Goal: Task Accomplishment & Management: Use online tool/utility

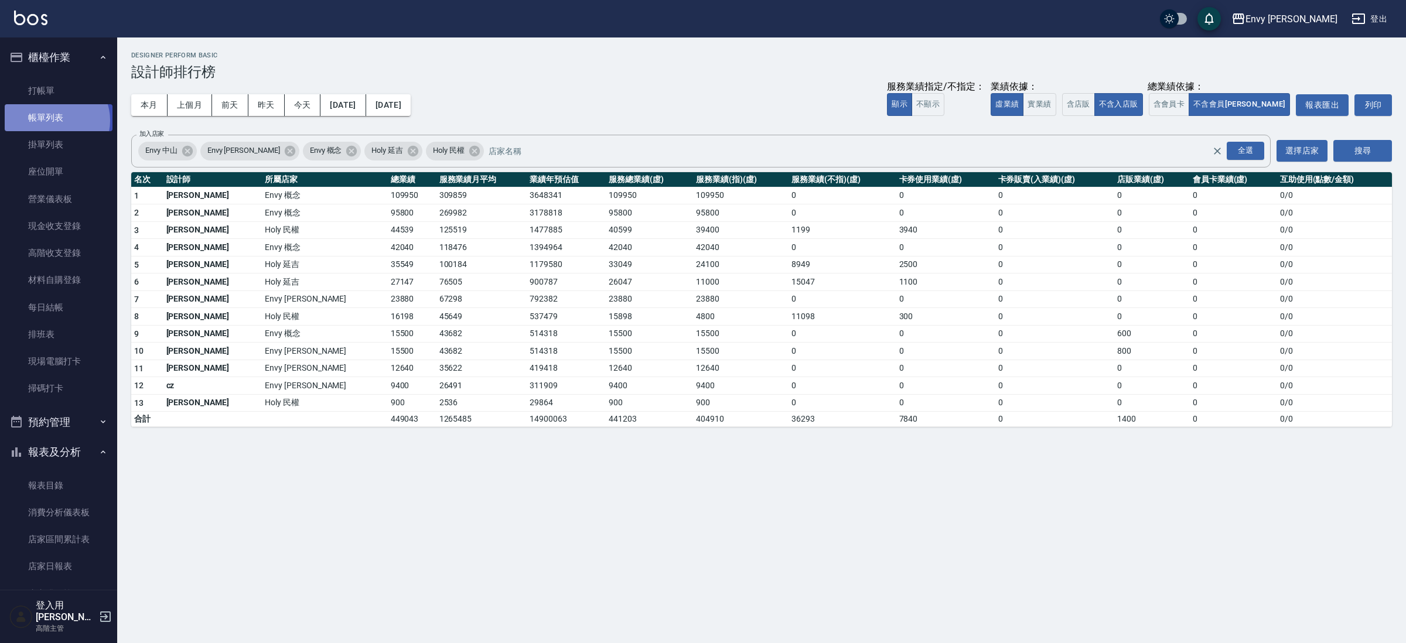
click at [54, 121] on link "帳單列表" at bounding box center [59, 117] width 108 height 27
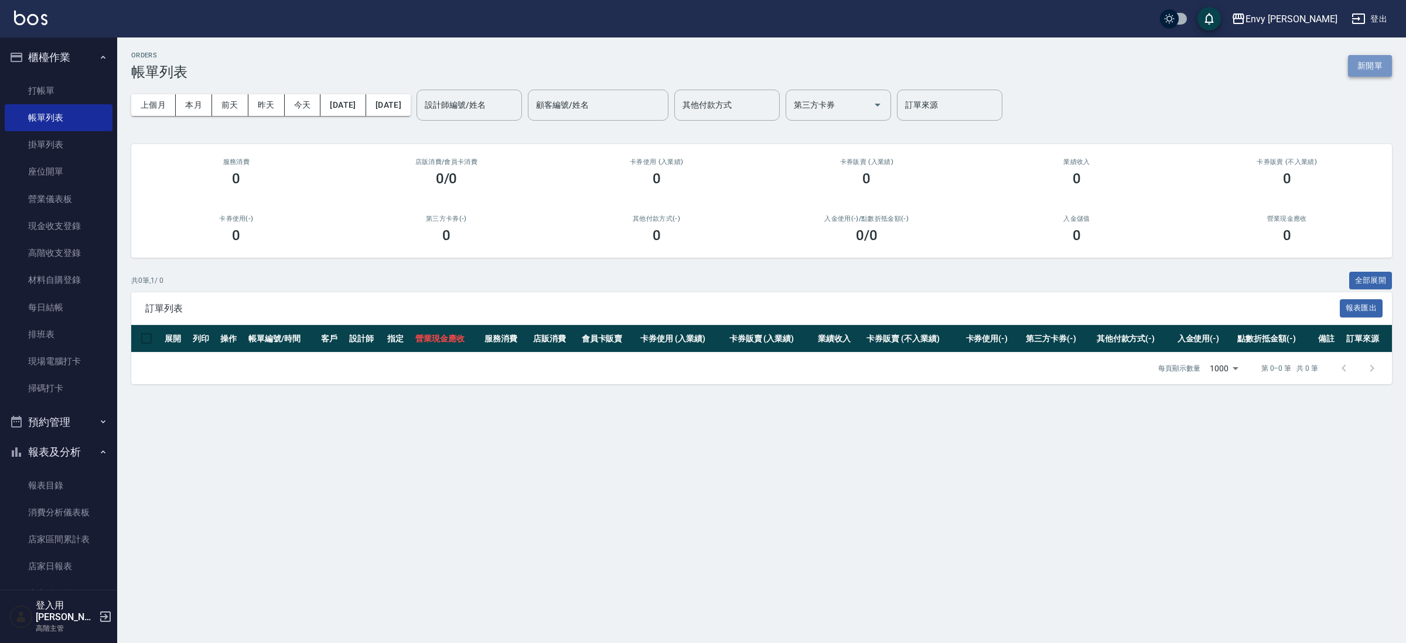
click at [1380, 69] on button "新開單" at bounding box center [1370, 66] width 44 height 22
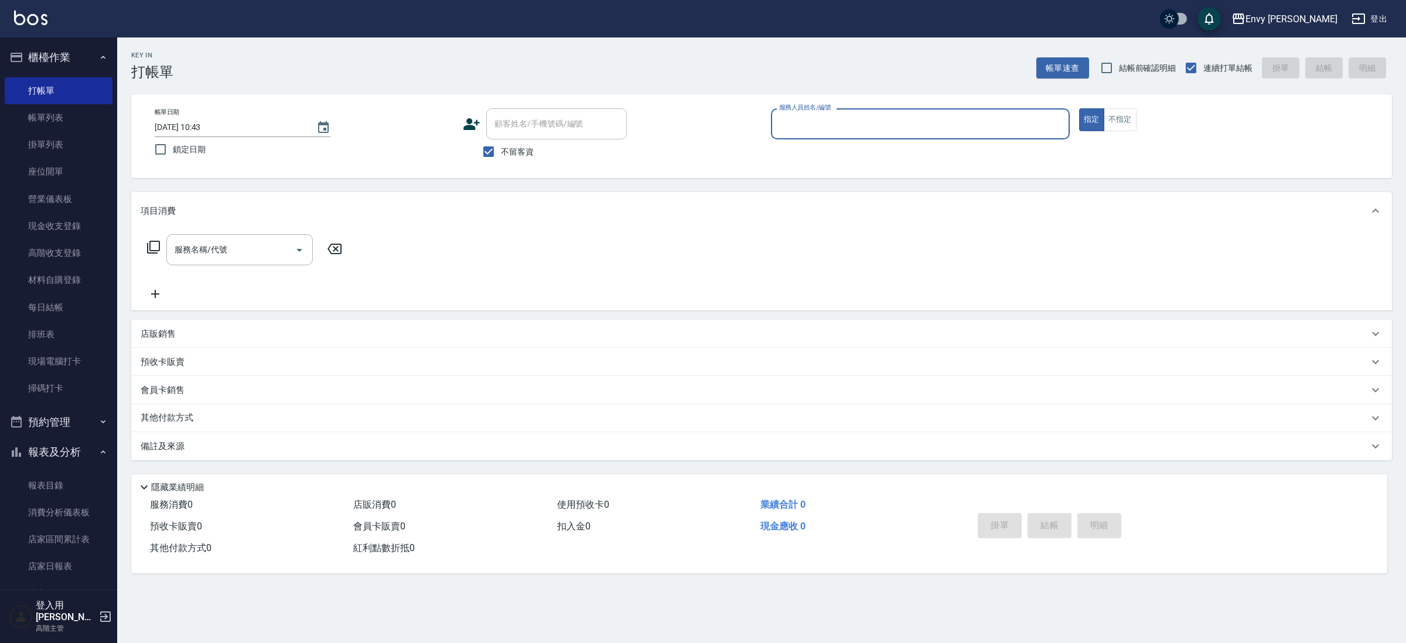
click at [881, 128] on input "服務人員姓名/編號" at bounding box center [920, 124] width 288 height 21
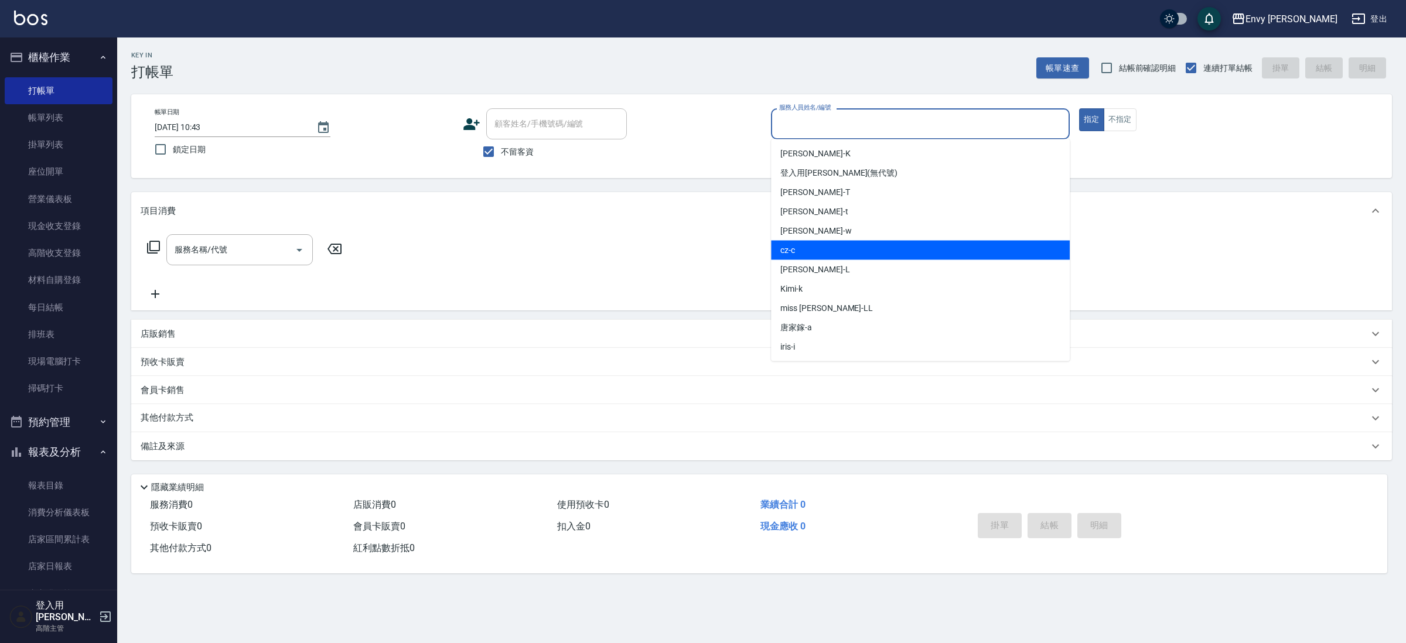
click at [843, 249] on div "cz -c" at bounding box center [920, 250] width 299 height 19
type input "cz-c"
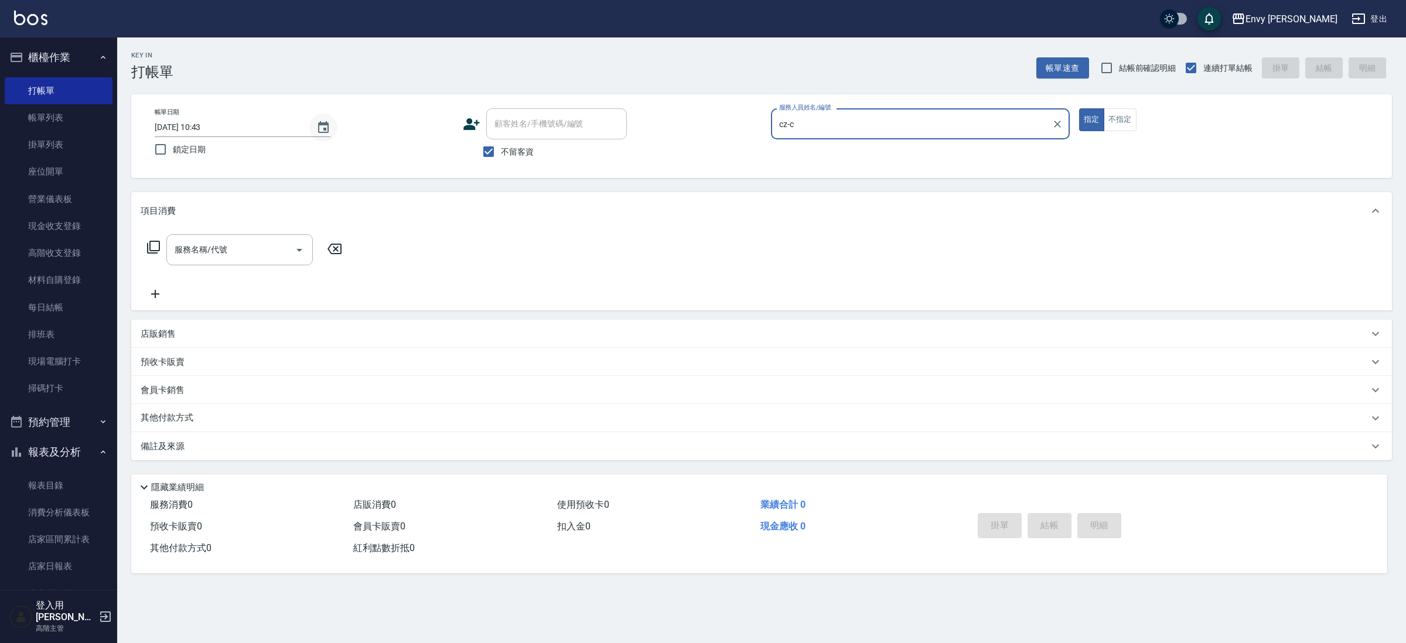
click at [326, 134] on button "Choose date, selected date is 2025-08-12" at bounding box center [323, 128] width 28 height 28
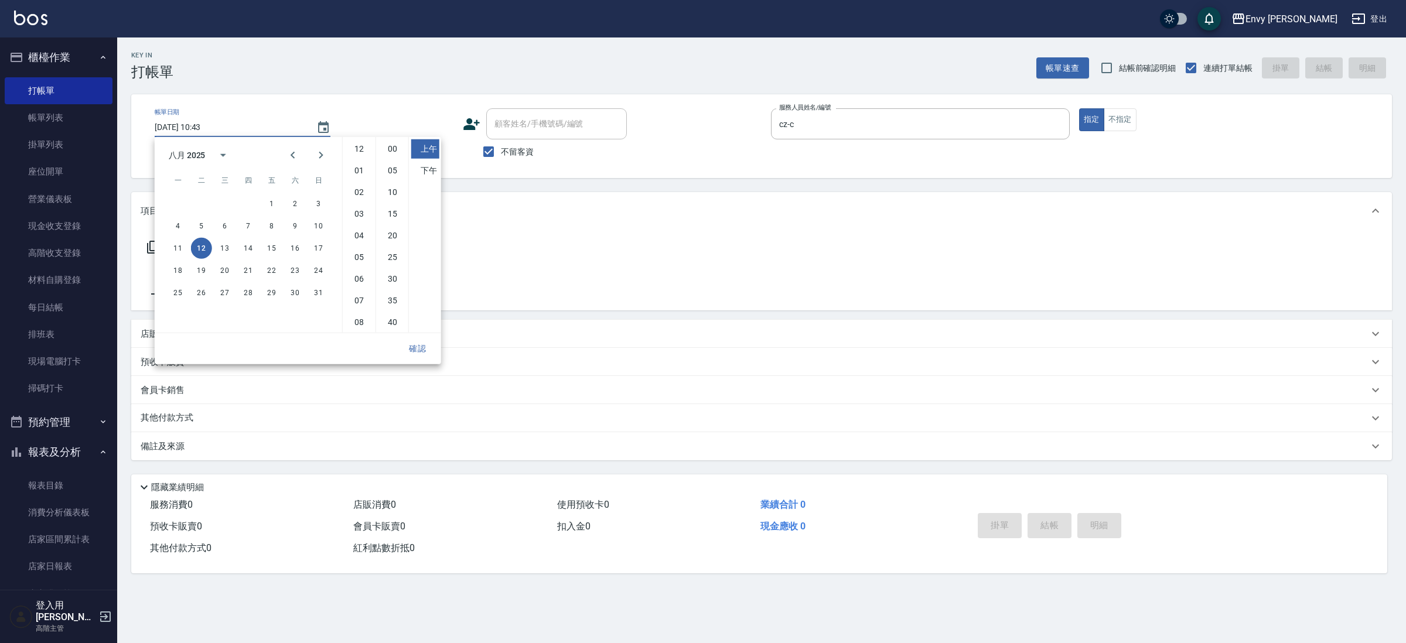
scroll to position [66, 0]
click at [322, 206] on button "3" at bounding box center [318, 203] width 21 height 21
type input "[DATE] 10:43"
click at [418, 352] on button "確認" at bounding box center [417, 349] width 37 height 22
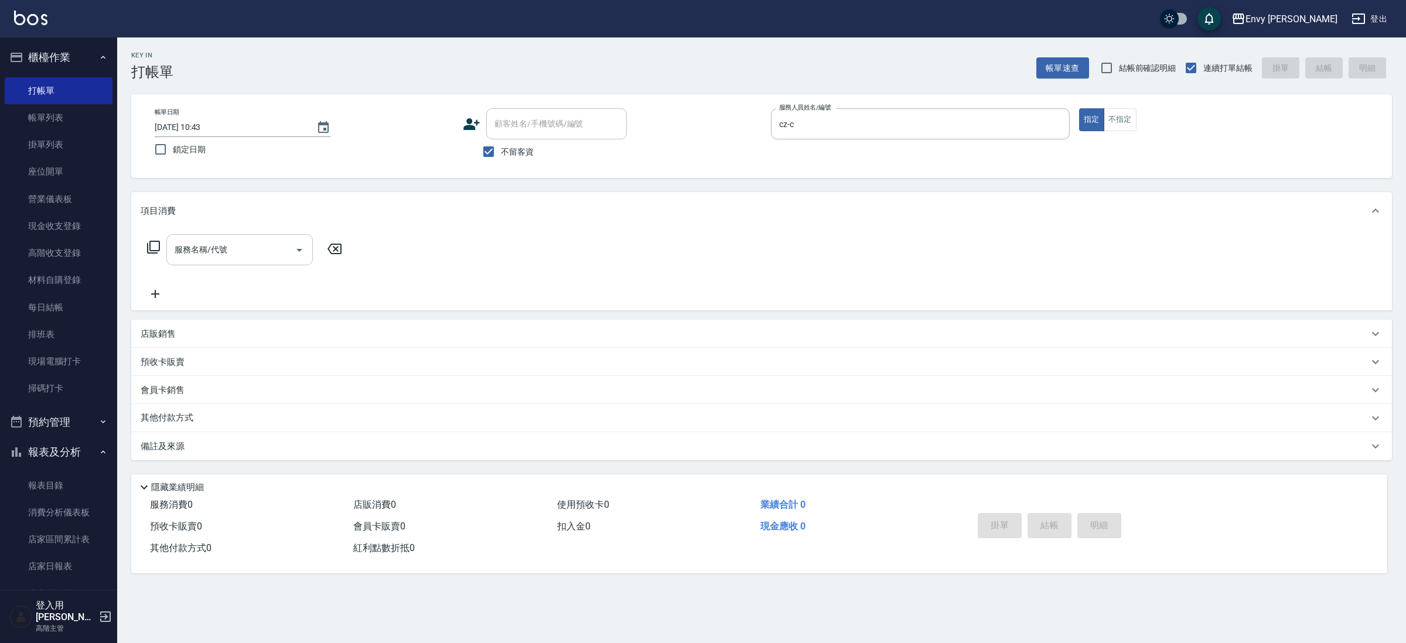
click at [235, 261] on div "服務名稱/代號" at bounding box center [239, 249] width 146 height 31
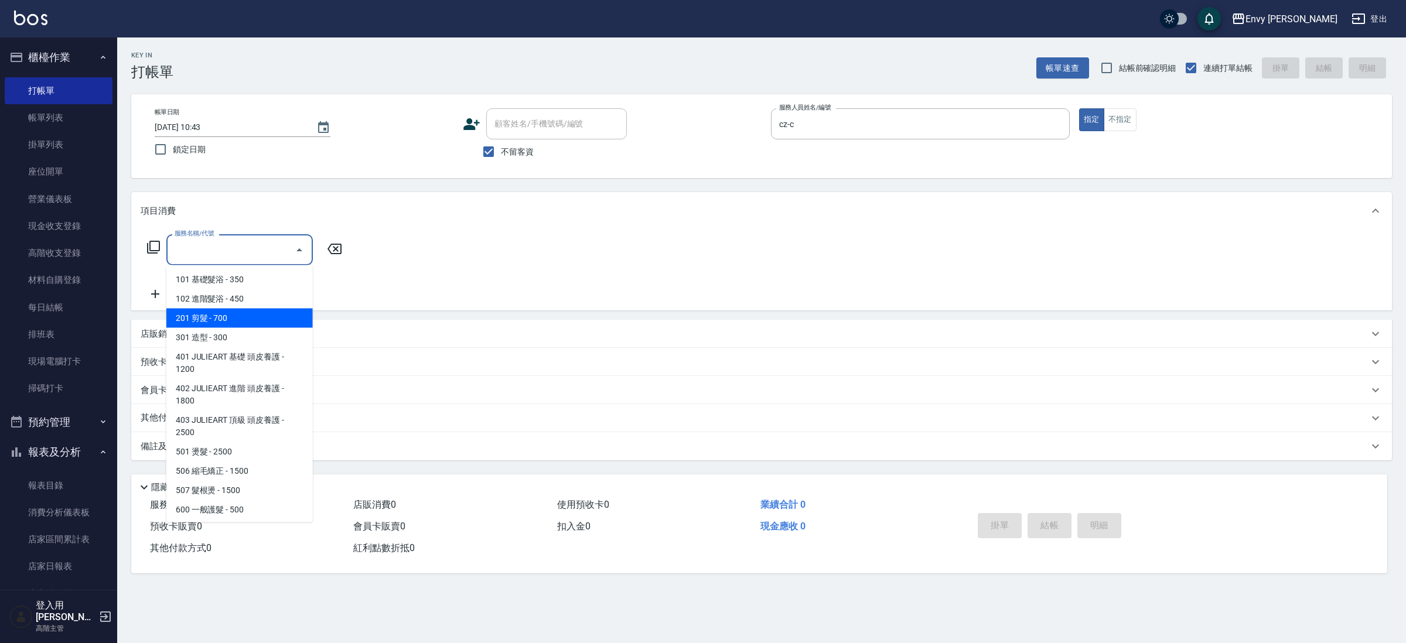
click at [223, 322] on span "201 剪髮 - 700" at bounding box center [239, 318] width 146 height 19
type input "201 剪髮(201)"
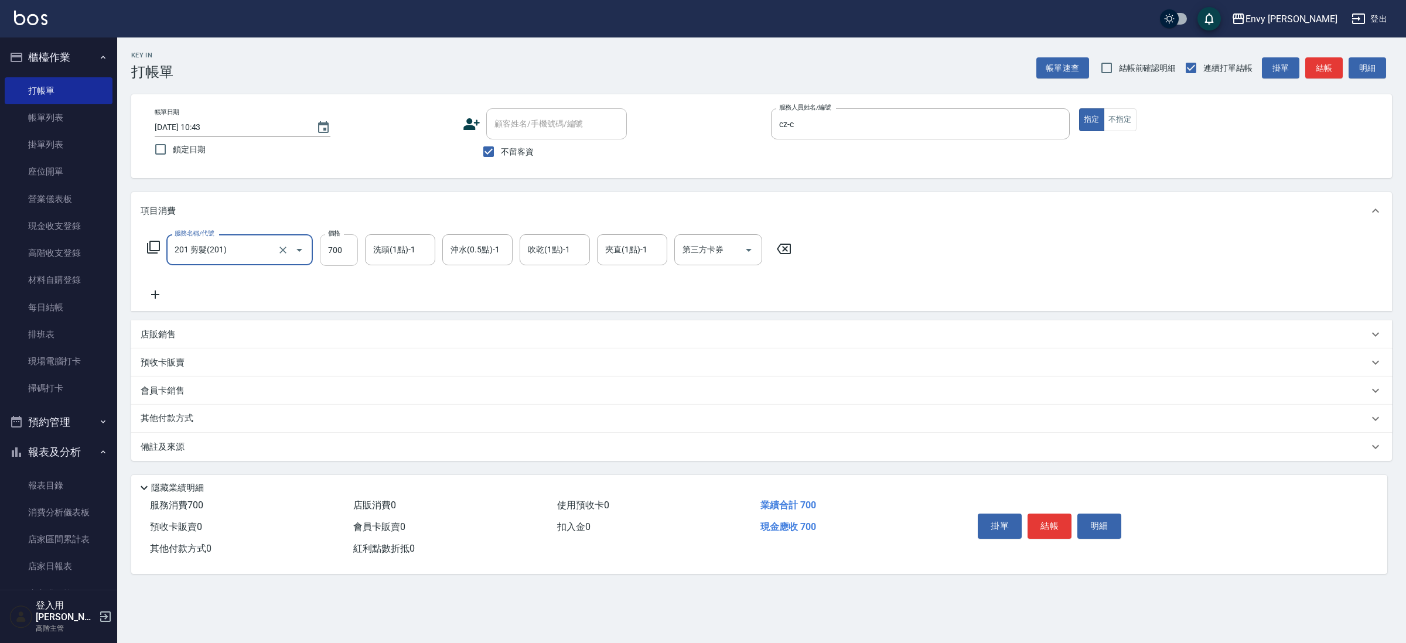
click at [338, 250] on input "700" at bounding box center [339, 250] width 38 height 32
drag, startPoint x: 353, startPoint y: 255, endPoint x: 319, endPoint y: 245, distance: 35.4
click at [320, 245] on input "700" at bounding box center [339, 250] width 38 height 32
drag, startPoint x: 336, startPoint y: 260, endPoint x: 318, endPoint y: 244, distance: 23.7
click at [318, 244] on div "服務名稱/代號 201 剪髮(201) 服務名稱/代號 價格 0 價格 洗頭(1點)-1 洗頭(1點)-1 沖水(0.5點)-1 沖水(0.5點)-1 吹乾(…" at bounding box center [470, 250] width 658 height 32
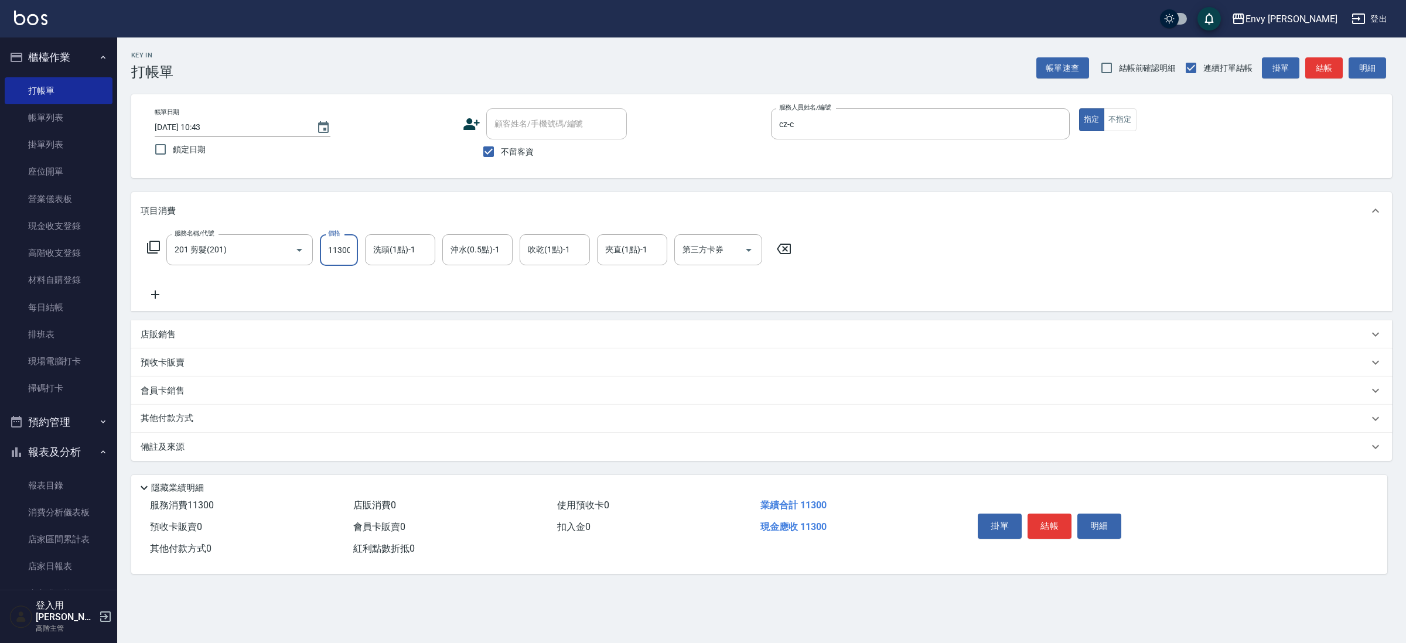
scroll to position [0, 1]
type input "11300"
click at [179, 418] on p "其他付款方式" at bounding box center [170, 418] width 59 height 13
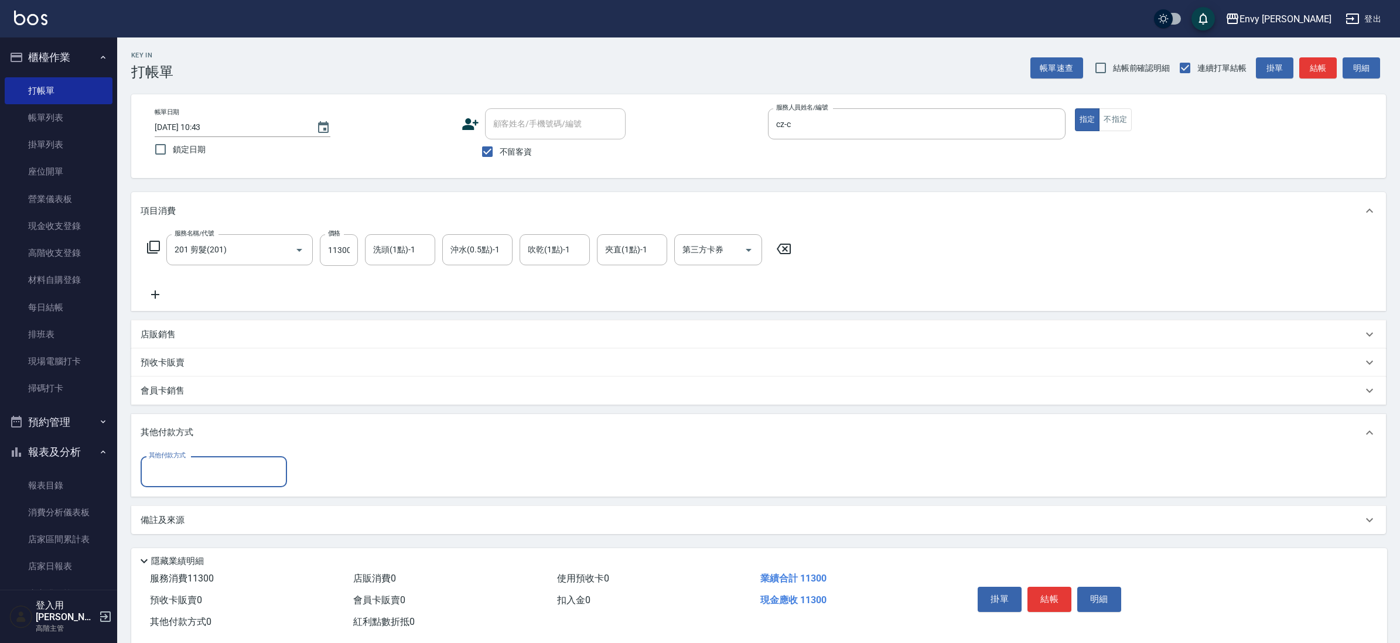
scroll to position [0, 0]
click at [210, 479] on input "其他付款方式" at bounding box center [214, 472] width 136 height 21
click at [196, 504] on span "信用卡" at bounding box center [214, 502] width 146 height 19
type input "信用卡"
click at [331, 471] on input "0" at bounding box center [338, 472] width 88 height 32
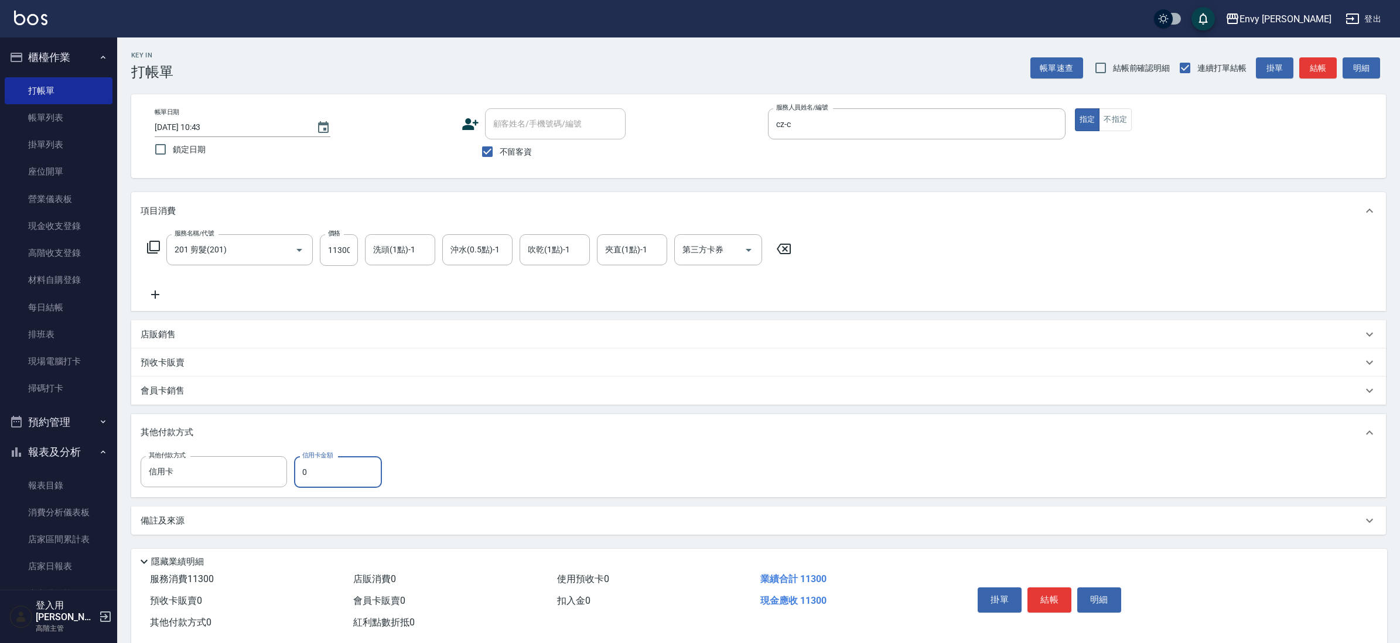
drag, startPoint x: 318, startPoint y: 470, endPoint x: 300, endPoint y: 466, distance: 18.2
click at [300, 466] on input "0" at bounding box center [338, 472] width 88 height 32
click at [1056, 595] on button "結帳" at bounding box center [1050, 600] width 44 height 25
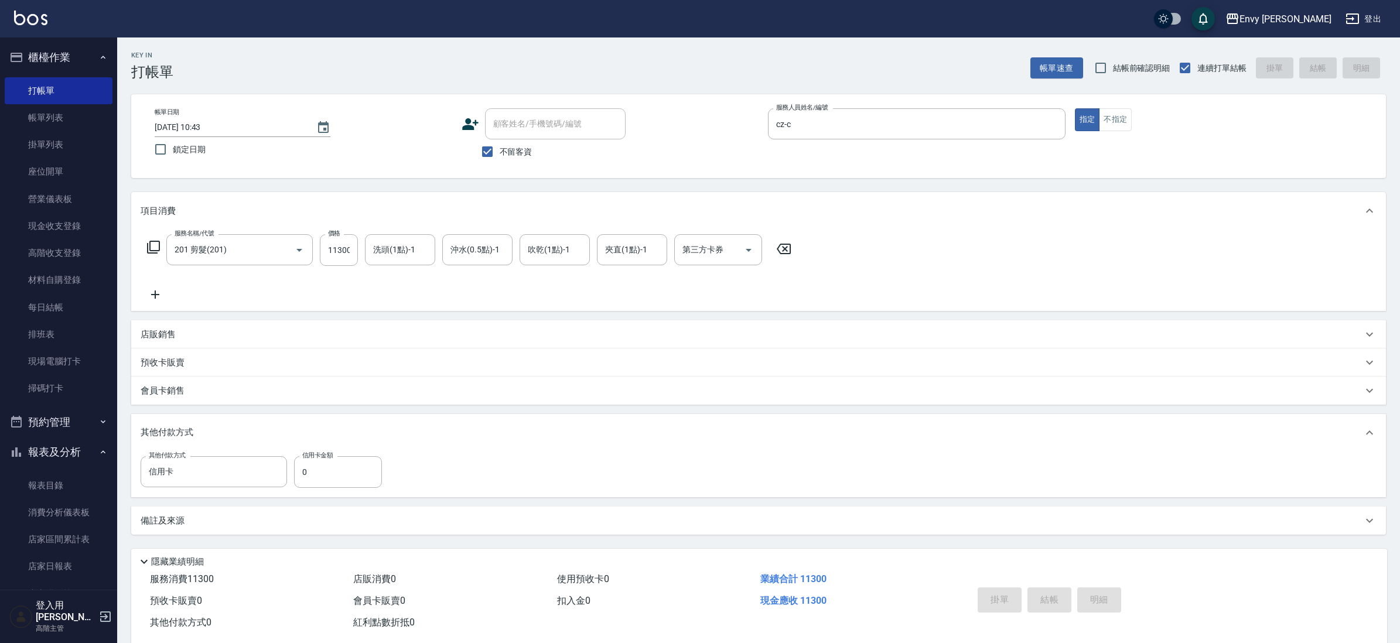
type input "[DATE] 10:44"
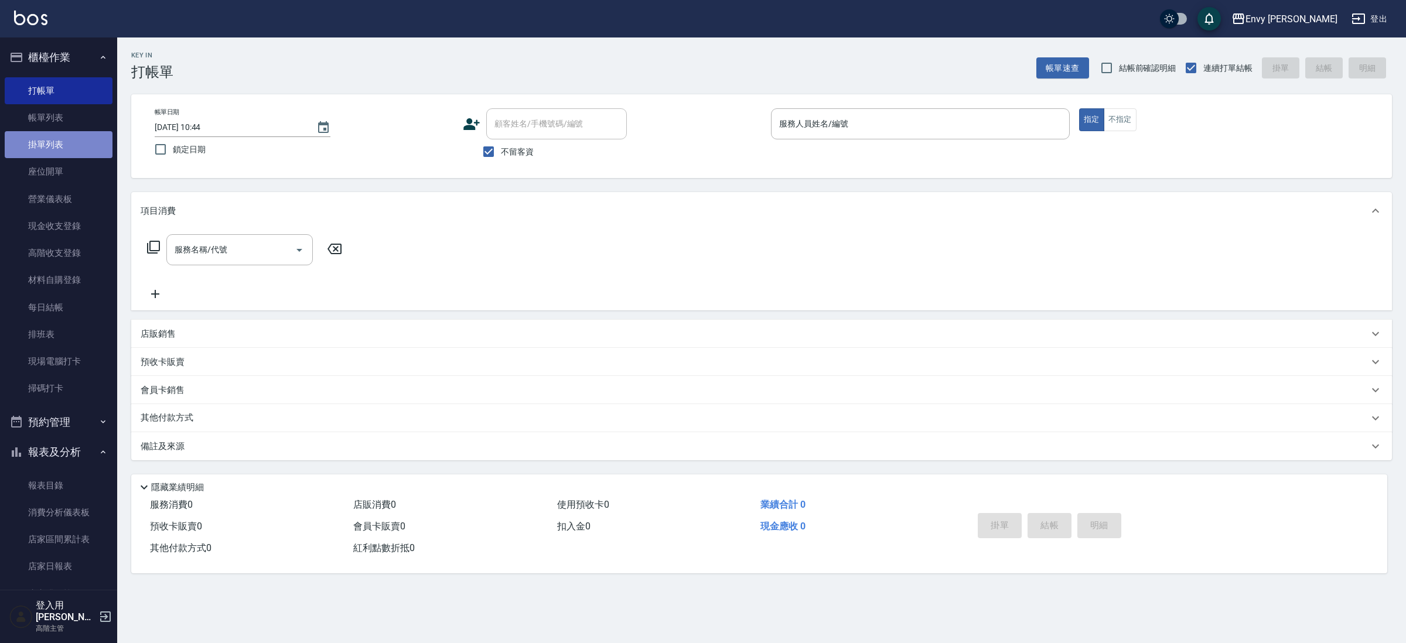
click at [83, 133] on link "掛單列表" at bounding box center [59, 144] width 108 height 27
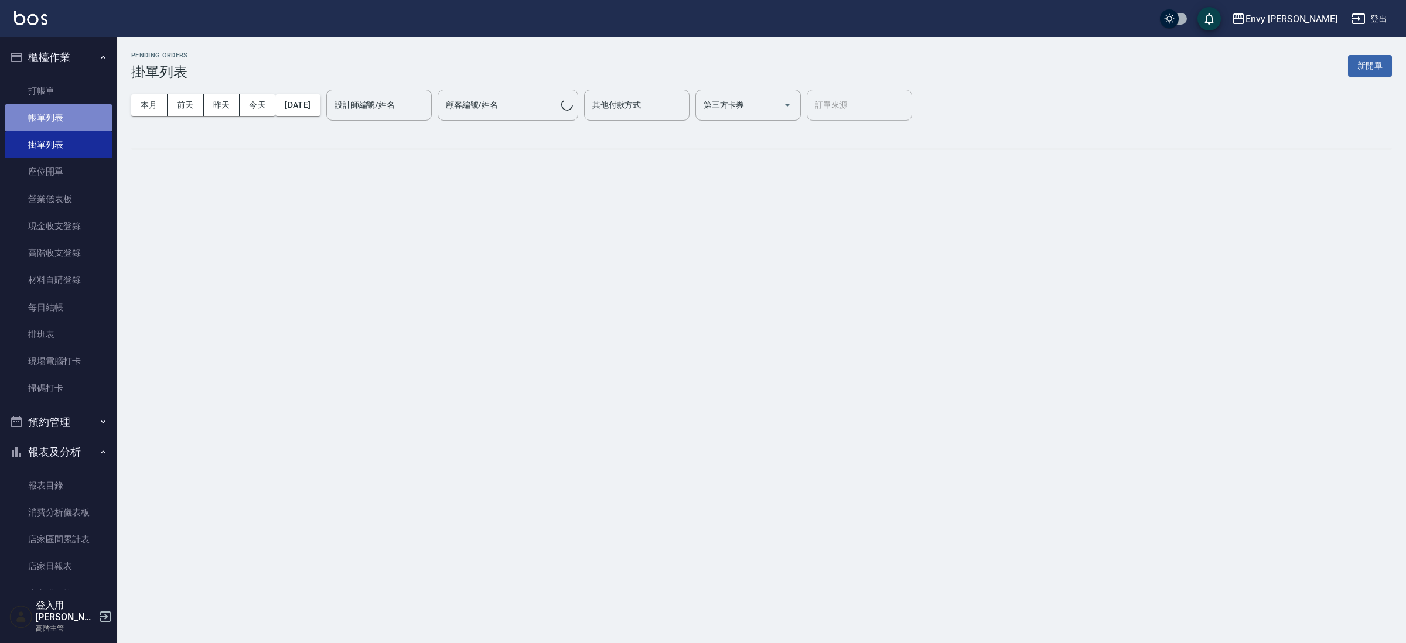
click at [81, 120] on link "帳單列表" at bounding box center [59, 117] width 108 height 27
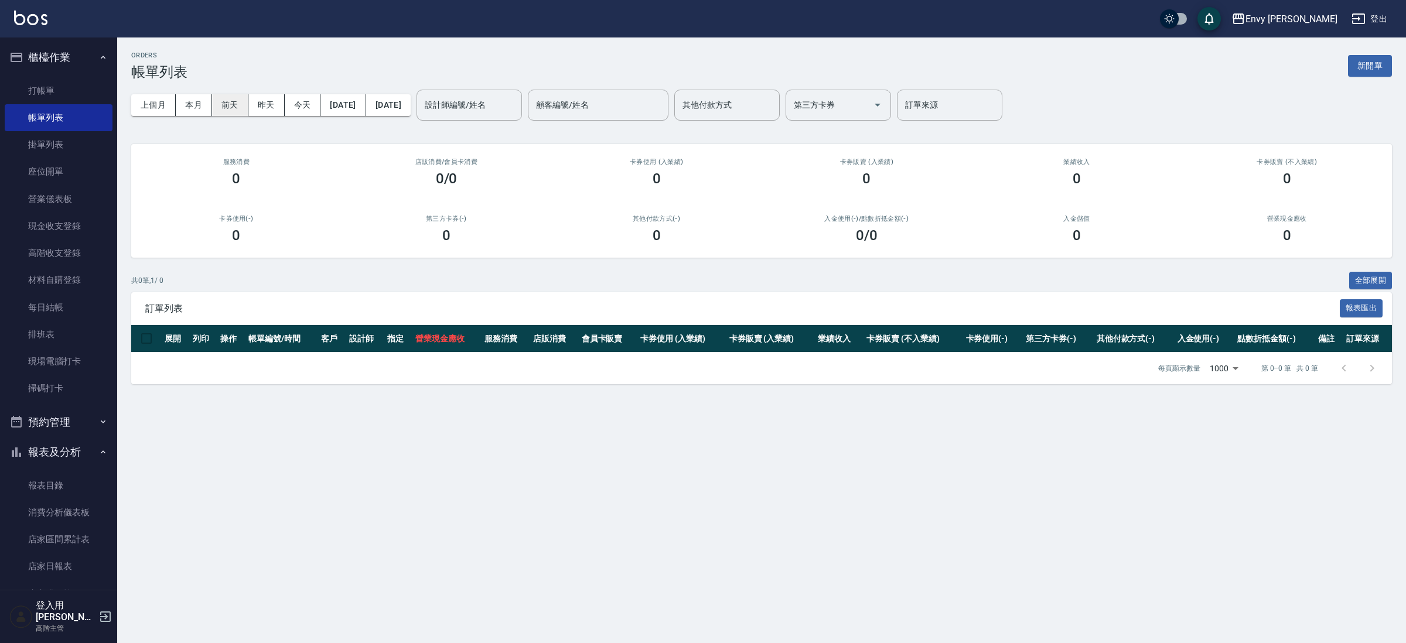
click at [237, 101] on button "前天" at bounding box center [230, 105] width 36 height 22
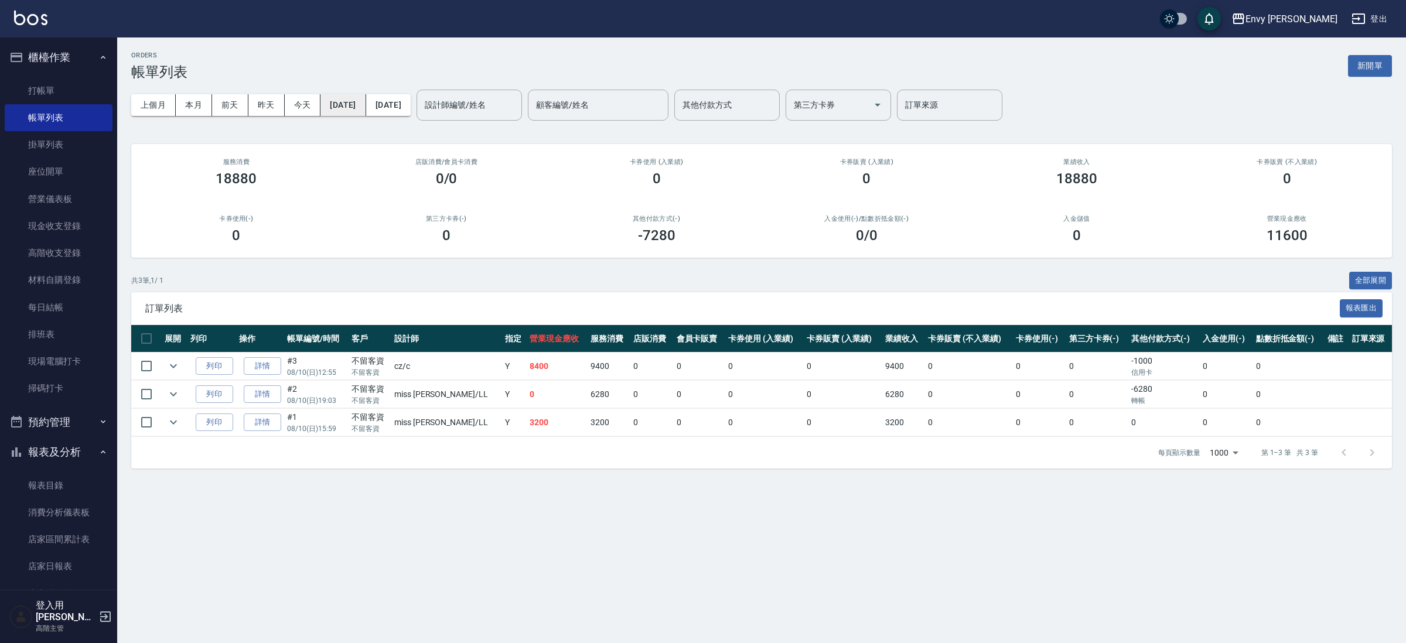
click at [363, 115] on button "[DATE]" at bounding box center [342, 105] width 45 height 22
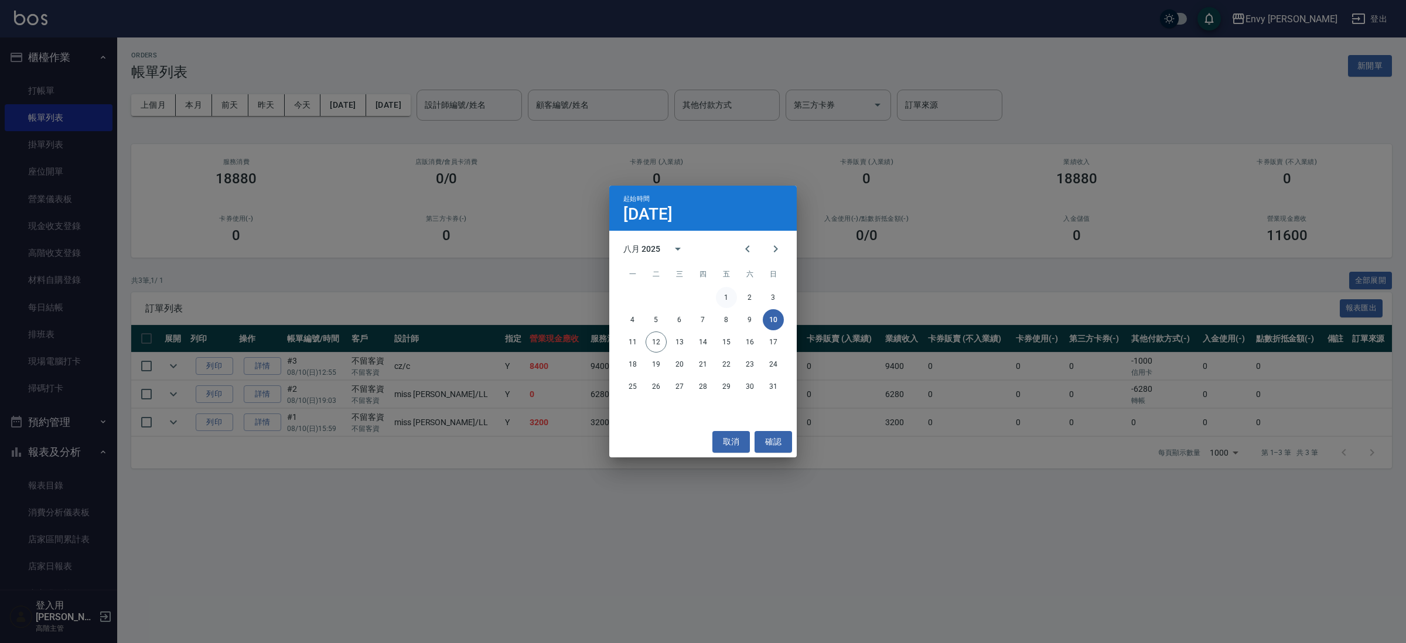
click at [730, 296] on button "1" at bounding box center [726, 297] width 21 height 21
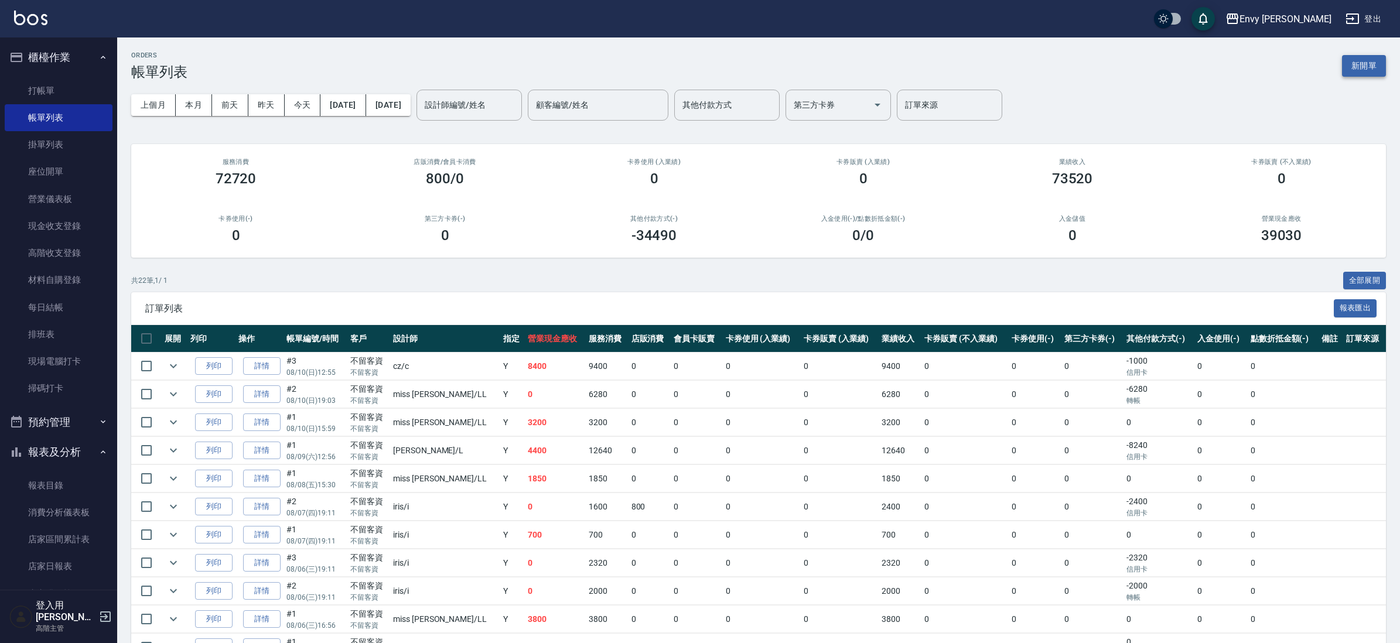
click at [1355, 63] on button "新開單" at bounding box center [1364, 66] width 44 height 22
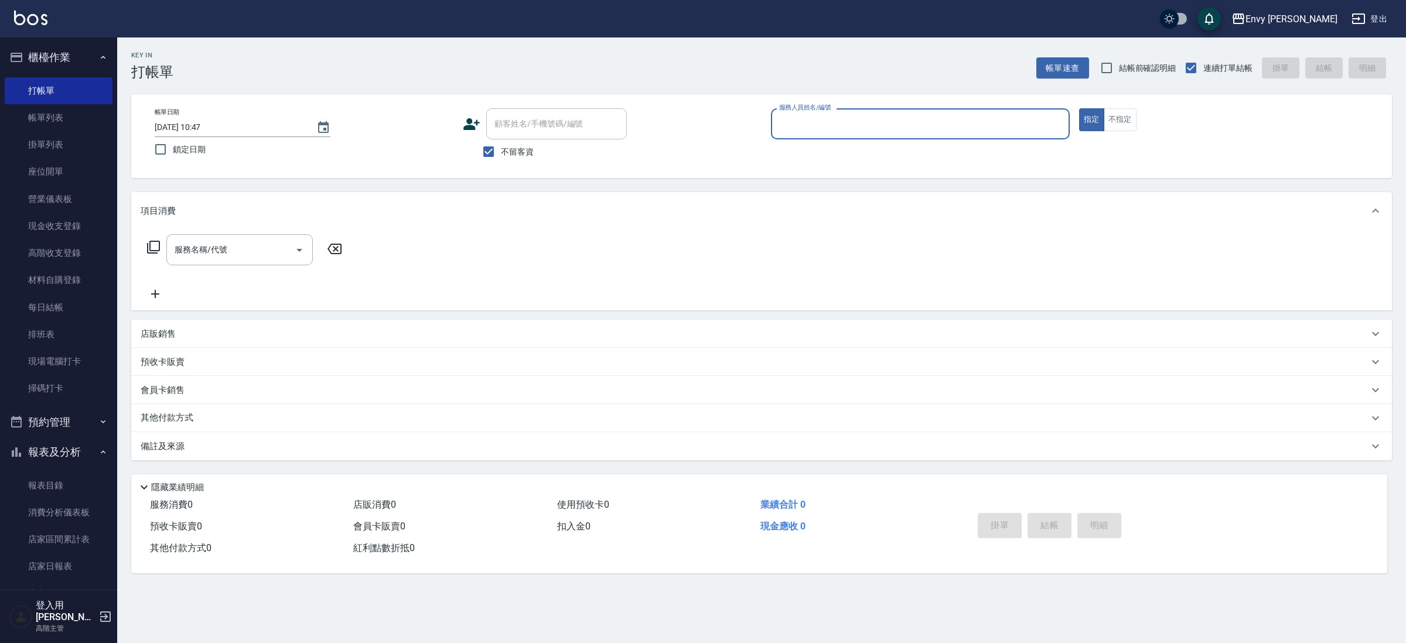
click at [795, 128] on input "服務人員姓名/編號" at bounding box center [920, 124] width 288 height 21
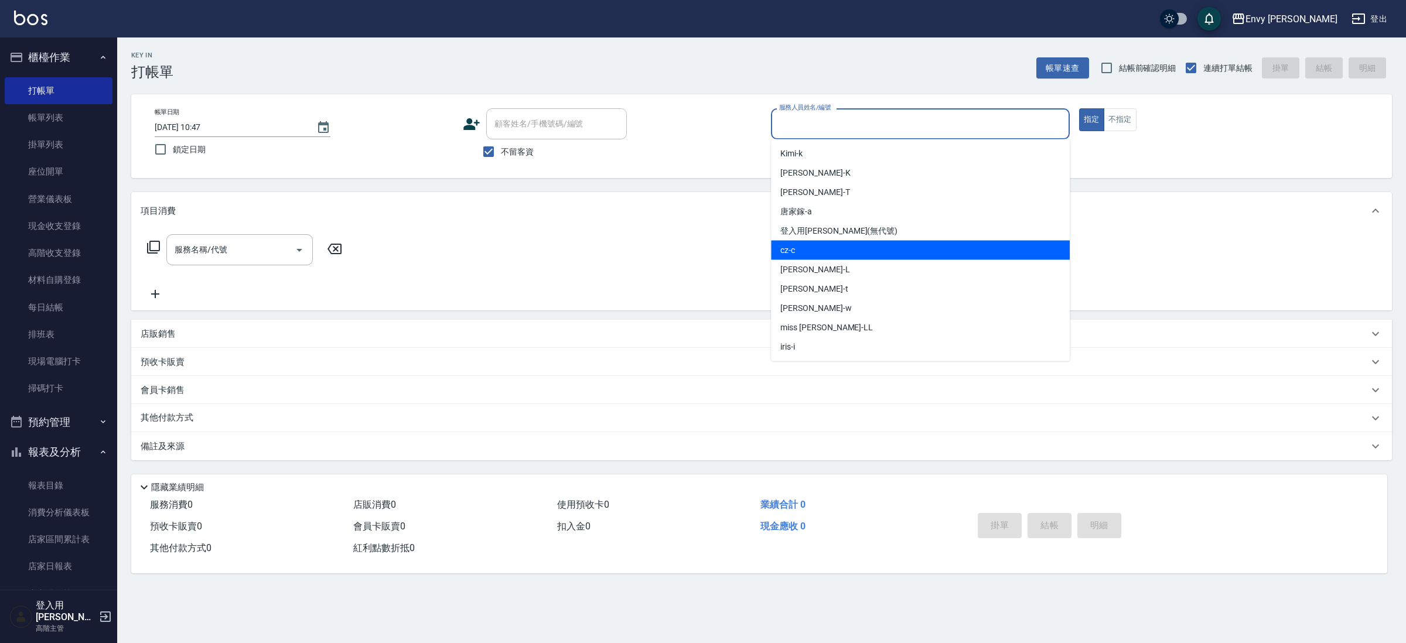
click at [809, 257] on div "cz -c" at bounding box center [920, 250] width 299 height 19
type input "cz-c"
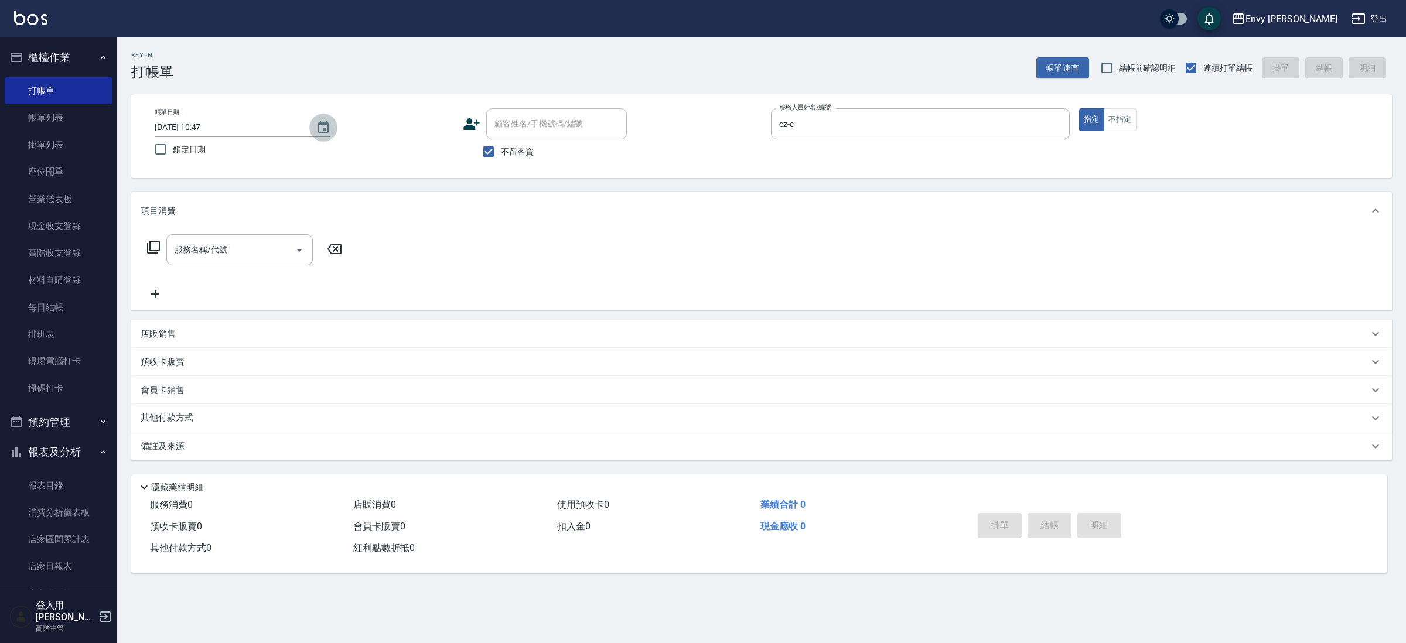
click at [330, 125] on button "Choose date, selected date is 2025-08-12" at bounding box center [323, 128] width 28 height 28
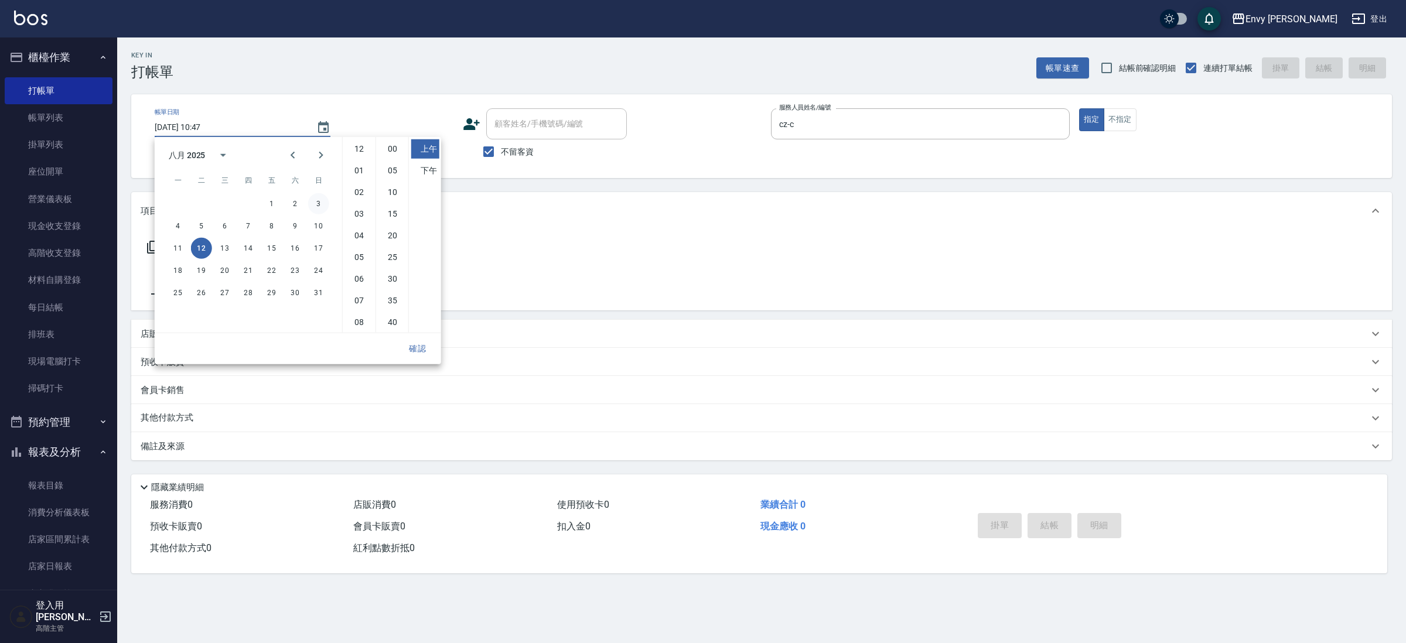
scroll to position [66, 0]
click at [176, 255] on button "11" at bounding box center [178, 248] width 21 height 21
type input "[DATE] 10:47"
click at [419, 348] on button "確認" at bounding box center [417, 349] width 37 height 22
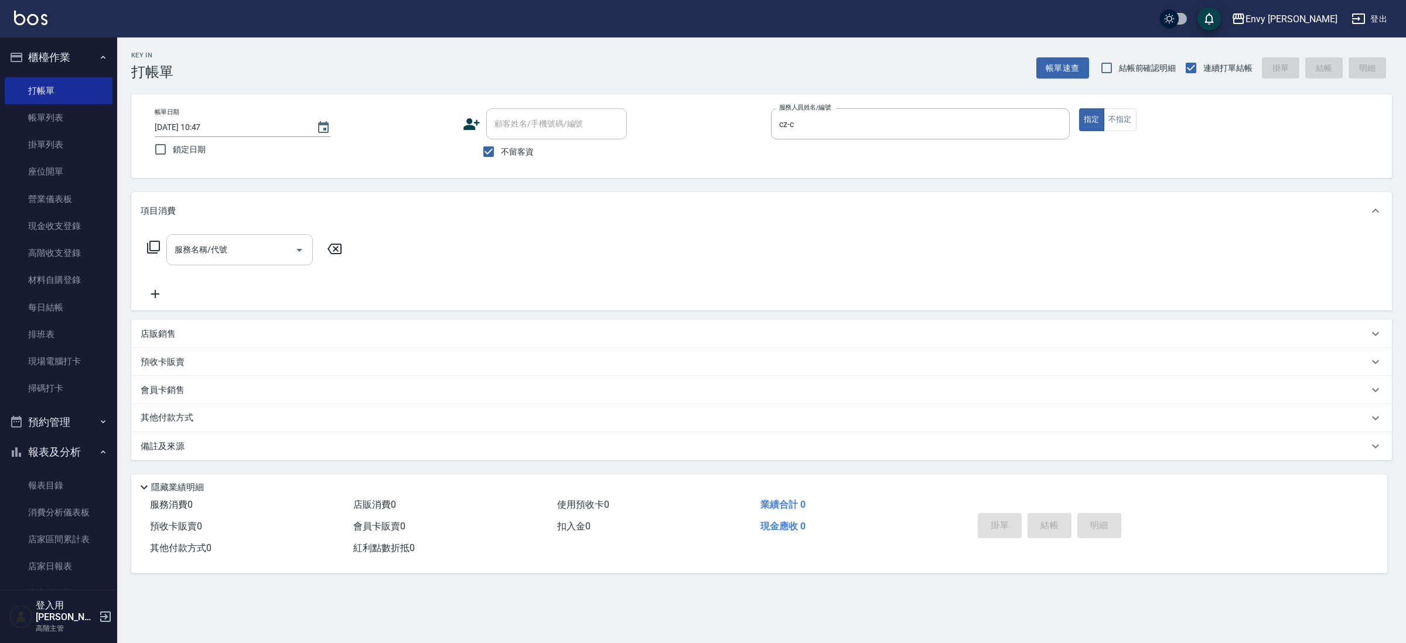
click at [277, 250] on input "服務名稱/代號" at bounding box center [231, 250] width 118 height 21
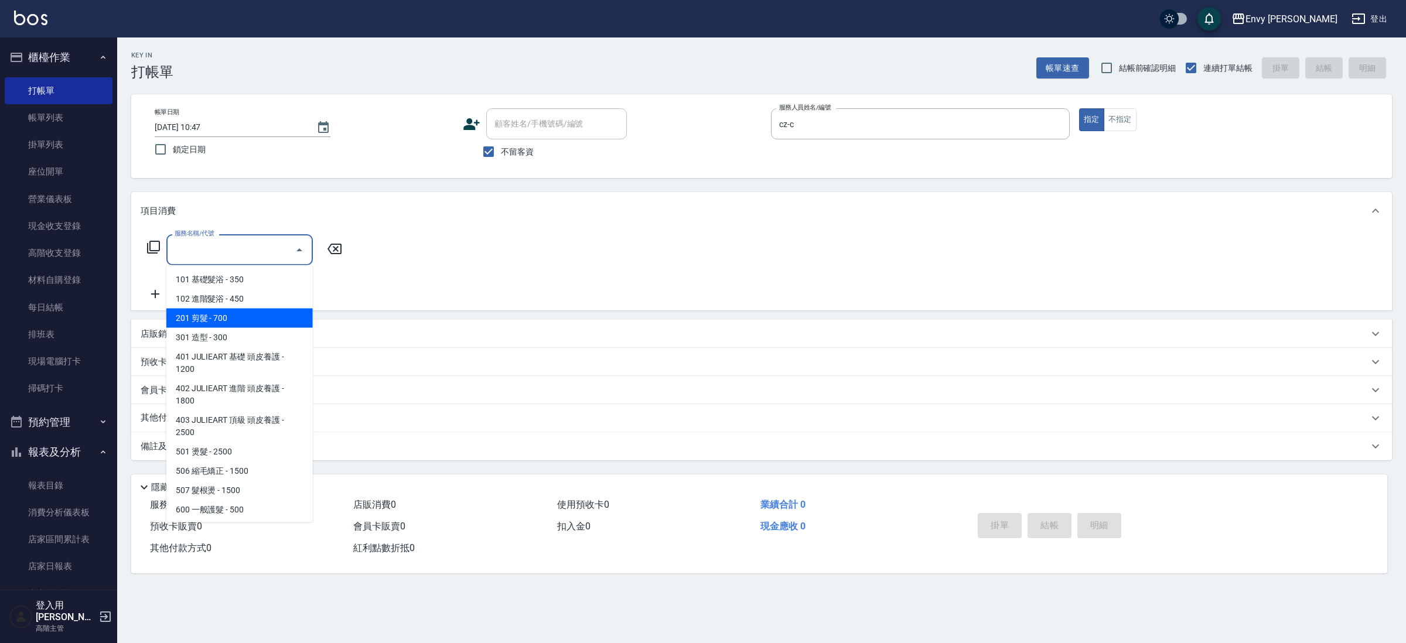
click at [254, 312] on span "201 剪髮 - 700" at bounding box center [239, 318] width 146 height 19
type input "201 剪髮(201)"
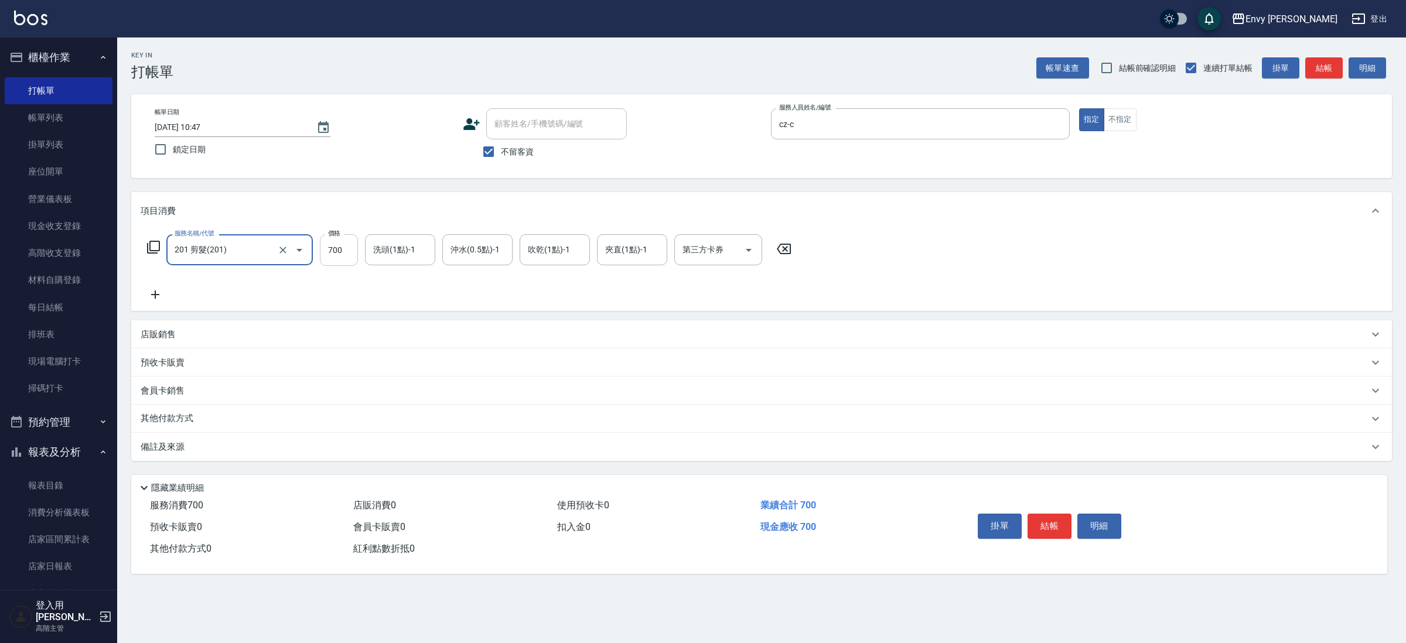
click at [349, 250] on input "700" at bounding box center [339, 250] width 38 height 32
drag, startPoint x: 340, startPoint y: 255, endPoint x: 325, endPoint y: 247, distance: 17.6
click at [325, 247] on input "0" at bounding box center [339, 250] width 38 height 32
type input "9500"
click at [163, 422] on p "其他付款方式" at bounding box center [170, 418] width 59 height 13
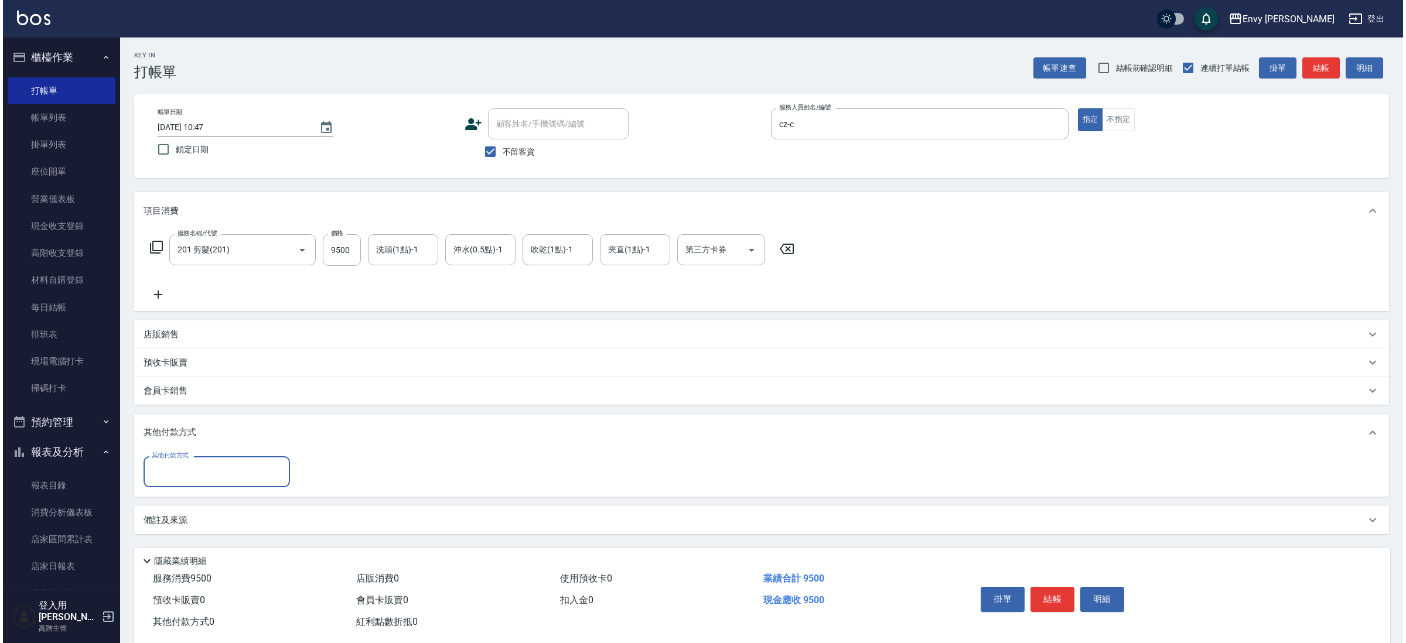
scroll to position [0, 0]
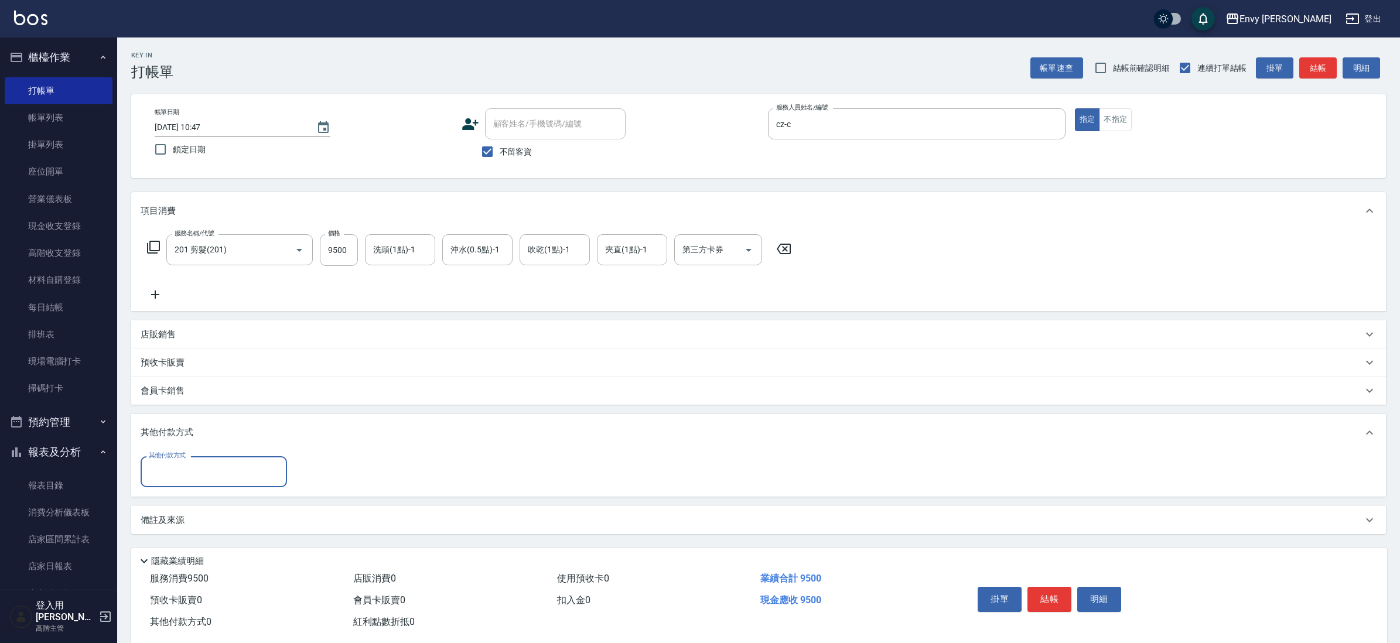
click at [196, 472] on input "其他付款方式" at bounding box center [214, 472] width 136 height 21
click at [186, 505] on span "信用卡" at bounding box center [214, 502] width 146 height 19
type input "信用卡"
drag, startPoint x: 313, startPoint y: 475, endPoint x: 301, endPoint y: 468, distance: 14.4
click at [301, 468] on input "0" at bounding box center [338, 472] width 88 height 32
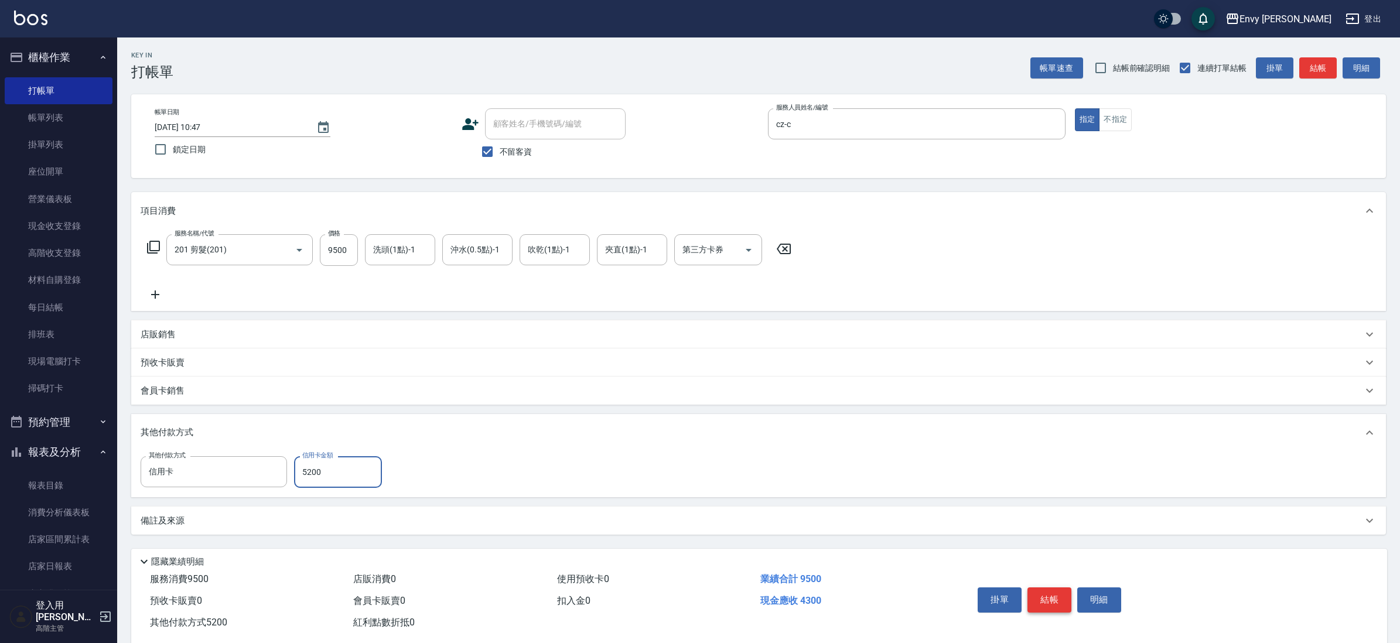
type input "5200"
click at [1052, 593] on button "結帳" at bounding box center [1050, 600] width 44 height 25
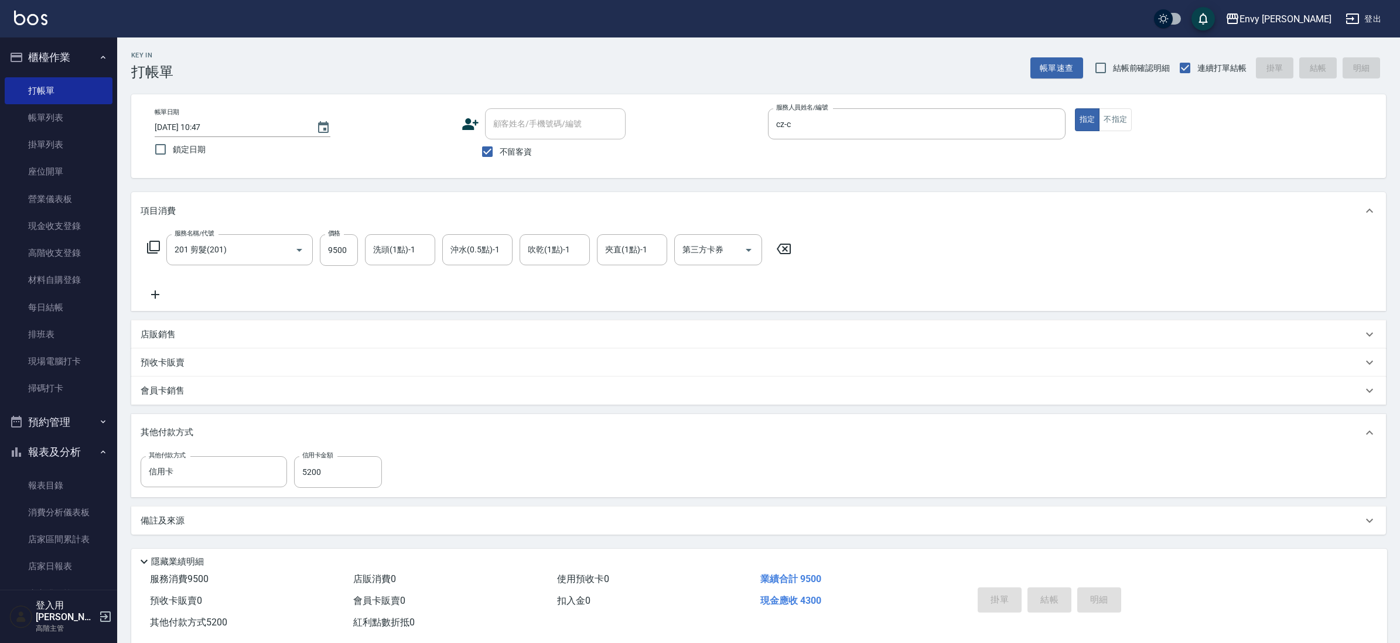
type input "[DATE] 10:48"
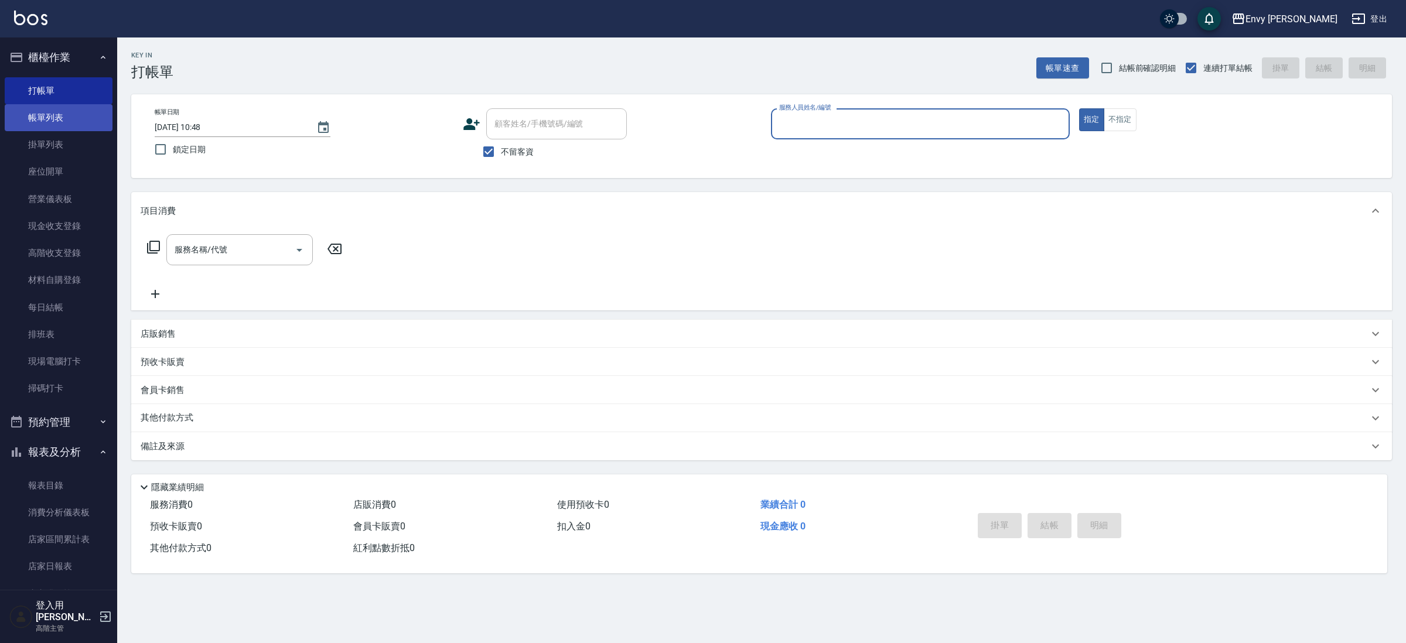
click at [77, 120] on link "帳單列表" at bounding box center [59, 117] width 108 height 27
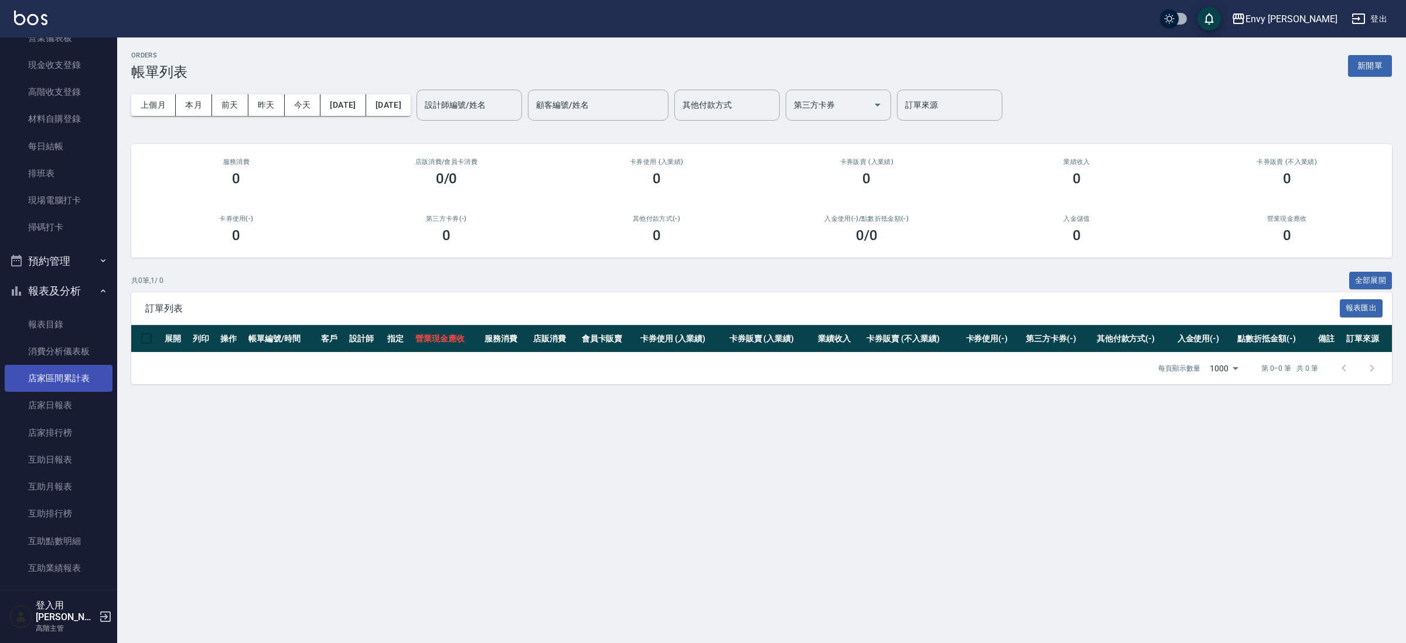
scroll to position [209, 0]
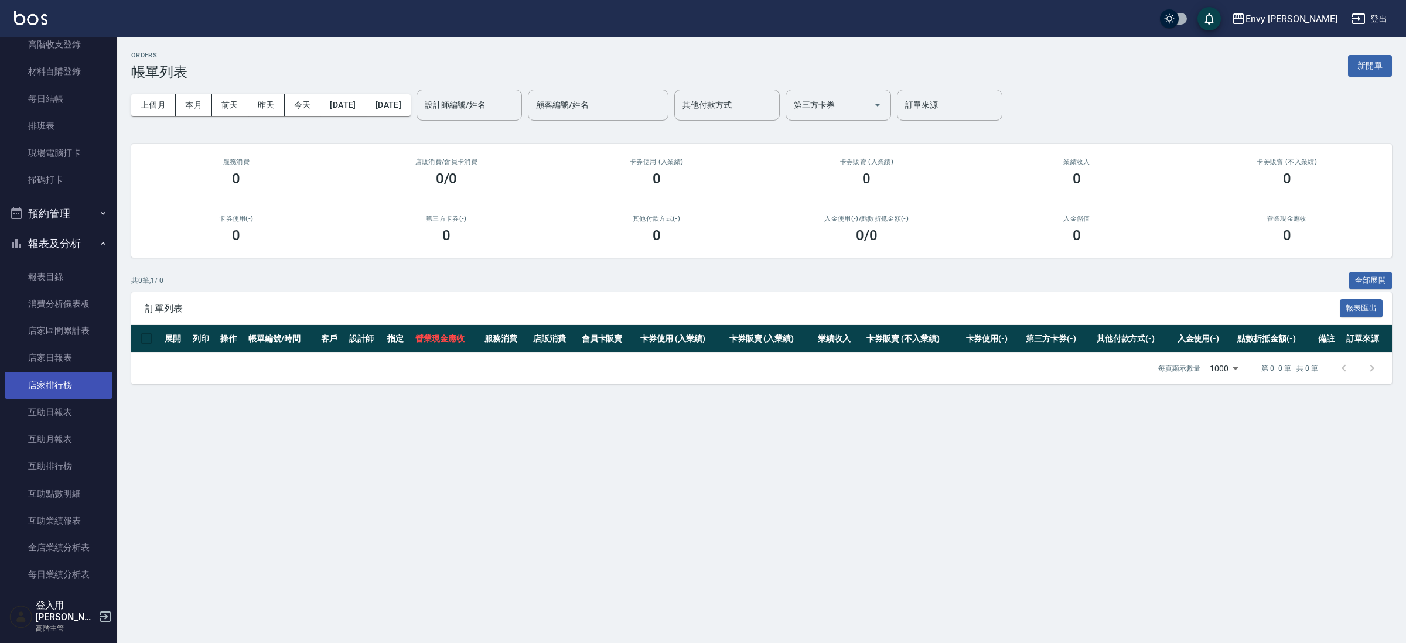
click at [81, 379] on link "店家排行榜" at bounding box center [59, 385] width 108 height 27
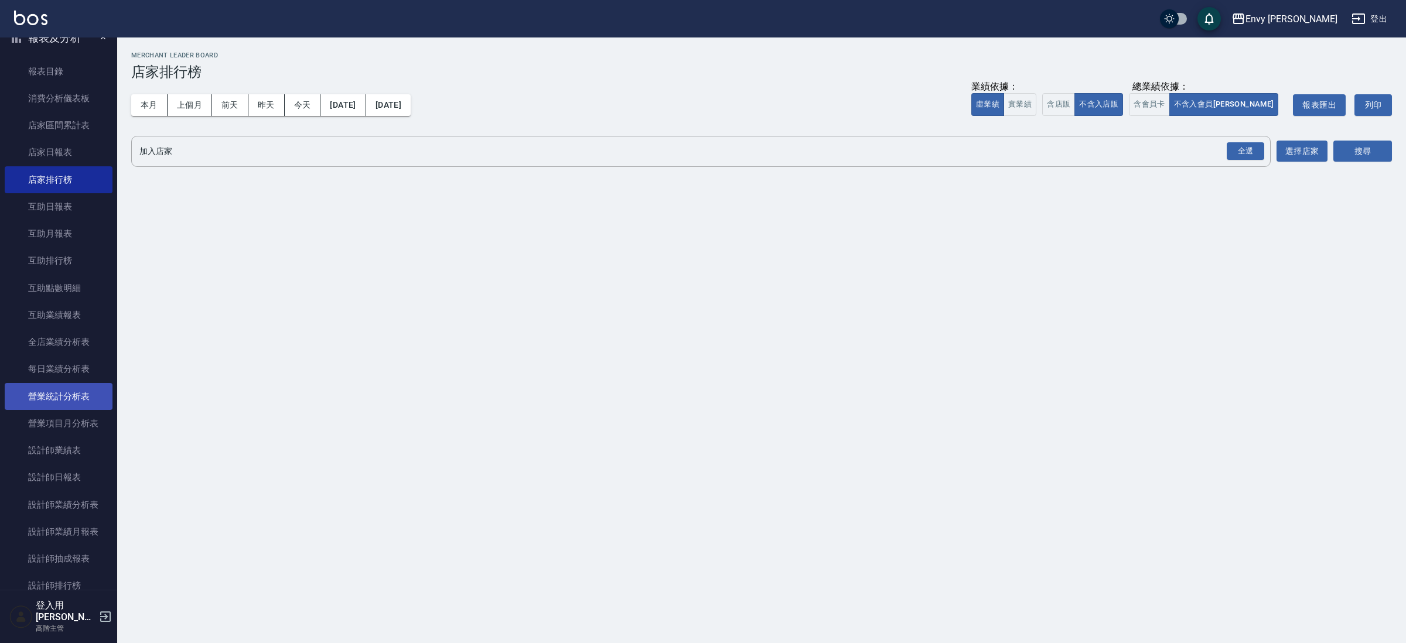
scroll to position [444, 0]
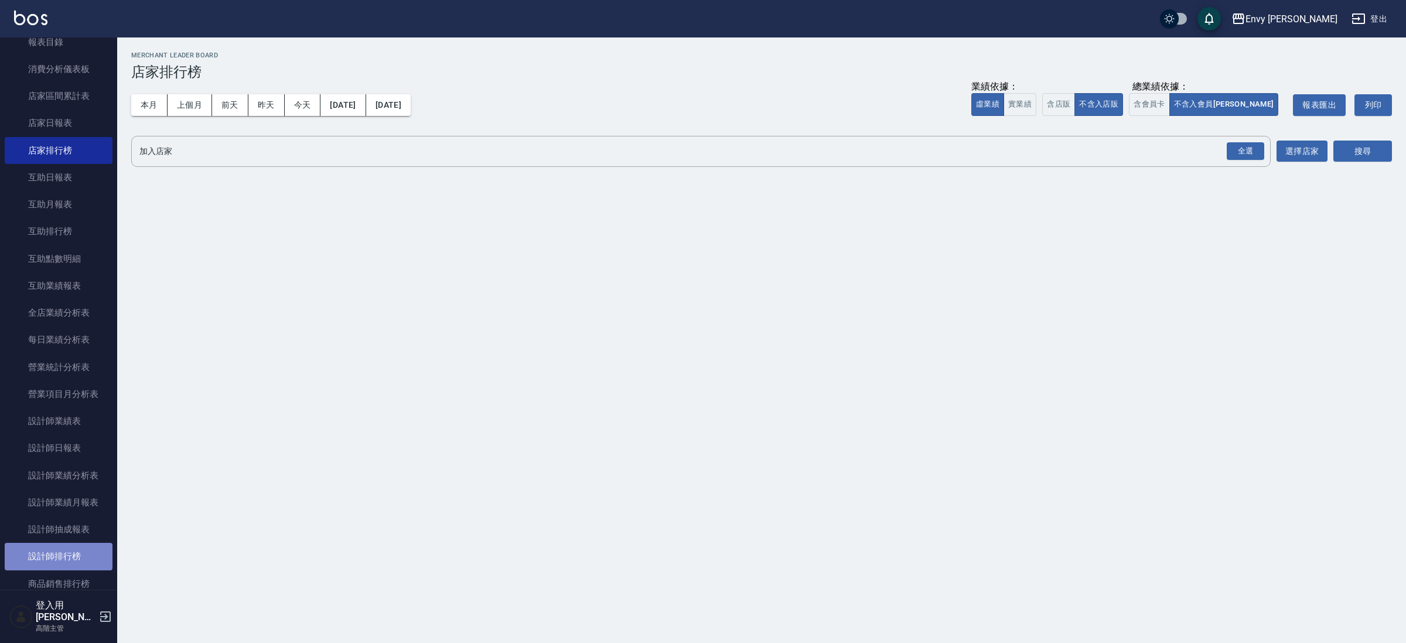
click at [58, 554] on link "設計師排行榜" at bounding box center [59, 556] width 108 height 27
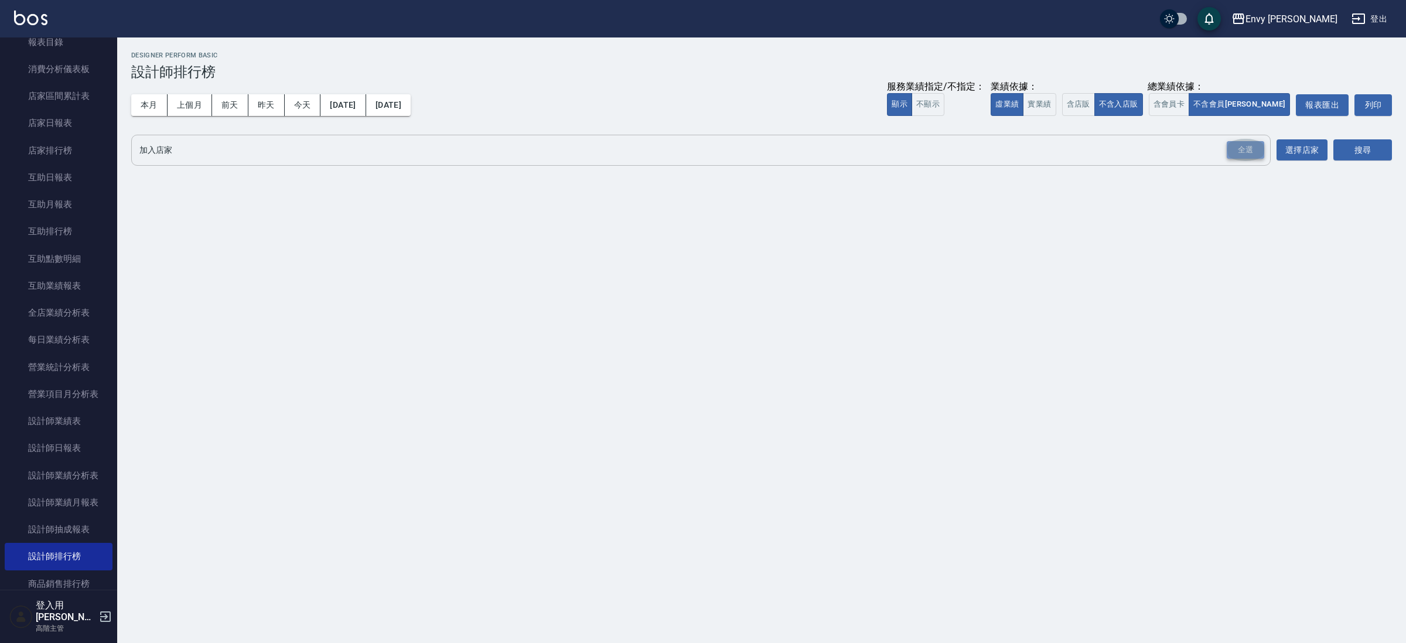
click at [1244, 154] on div "全選" at bounding box center [1245, 150] width 37 height 18
click at [1346, 152] on button "搜尋" at bounding box center [1363, 151] width 59 height 22
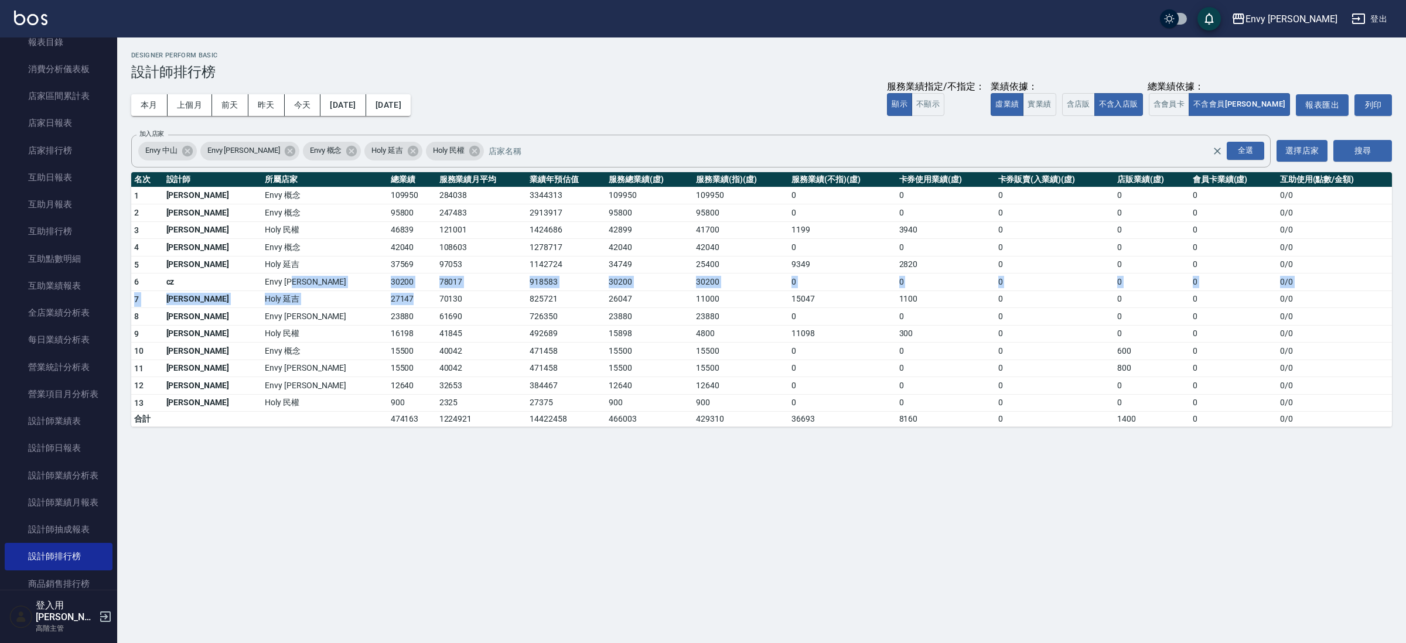
drag, startPoint x: 277, startPoint y: 279, endPoint x: 320, endPoint y: 294, distance: 45.2
click at [320, 294] on tbody "1 [PERSON_NAME] Envy 概念 109950 284038 3344313 109950 109950 0 0 0 0 0 0 / 0 2 […" at bounding box center [761, 307] width 1261 height 240
click at [388, 294] on td "27147" at bounding box center [412, 300] width 49 height 18
drag, startPoint x: 320, startPoint y: 283, endPoint x: 386, endPoint y: 297, distance: 67.1
click at [386, 297] on tbody "1 [PERSON_NAME] Envy 概念 109950 284038 3344313 109950 109950 0 0 0 0 0 0 / 0 2 […" at bounding box center [761, 307] width 1261 height 240
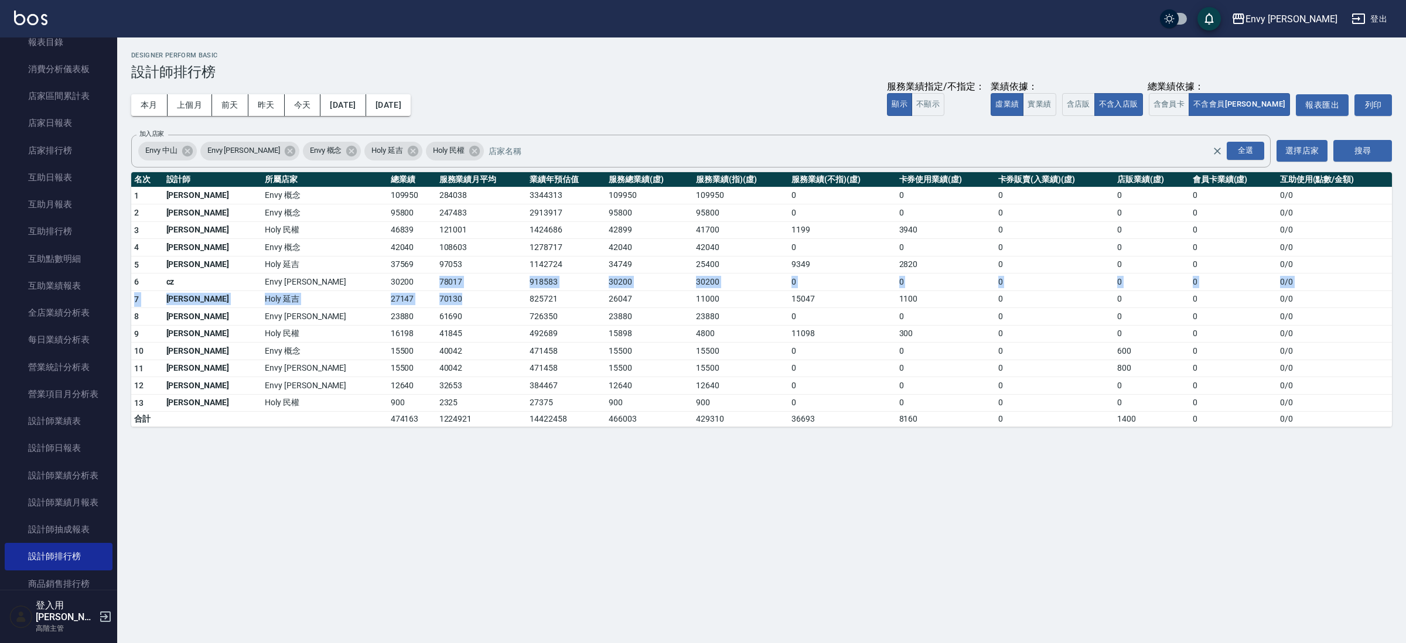
click at [437, 298] on td "70130" at bounding box center [482, 300] width 91 height 18
drag, startPoint x: 333, startPoint y: 279, endPoint x: 401, endPoint y: 297, distance: 70.4
click at [401, 297] on tbody "1 [PERSON_NAME] Envy 概念 109950 284038 3344313 109950 109950 0 0 0 0 0 0 / 0 2 […" at bounding box center [761, 307] width 1261 height 240
click at [437, 297] on td "70130" at bounding box center [482, 300] width 91 height 18
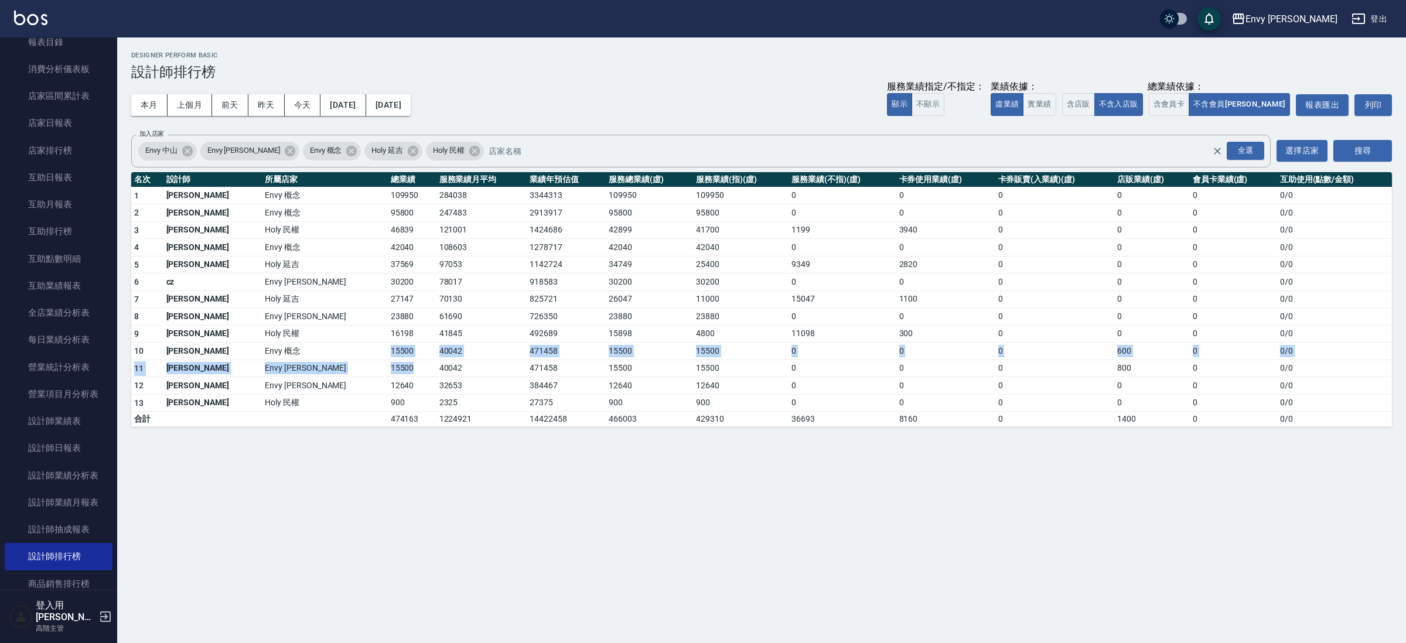
drag, startPoint x: 276, startPoint y: 349, endPoint x: 320, endPoint y: 365, distance: 46.9
click at [320, 365] on tbody "1 [PERSON_NAME] Envy 概念 109950 284038 3344313 109950 109950 0 0 0 0 0 0 / 0 2 […" at bounding box center [761, 307] width 1261 height 240
click at [388, 365] on td "15500" at bounding box center [412, 369] width 49 height 18
drag, startPoint x: 284, startPoint y: 350, endPoint x: 333, endPoint y: 375, distance: 54.8
click at [333, 375] on tbody "1 [PERSON_NAME] Envy 概念 109950 284038 3344313 109950 109950 0 0 0 0 0 0 / 0 2 […" at bounding box center [761, 307] width 1261 height 240
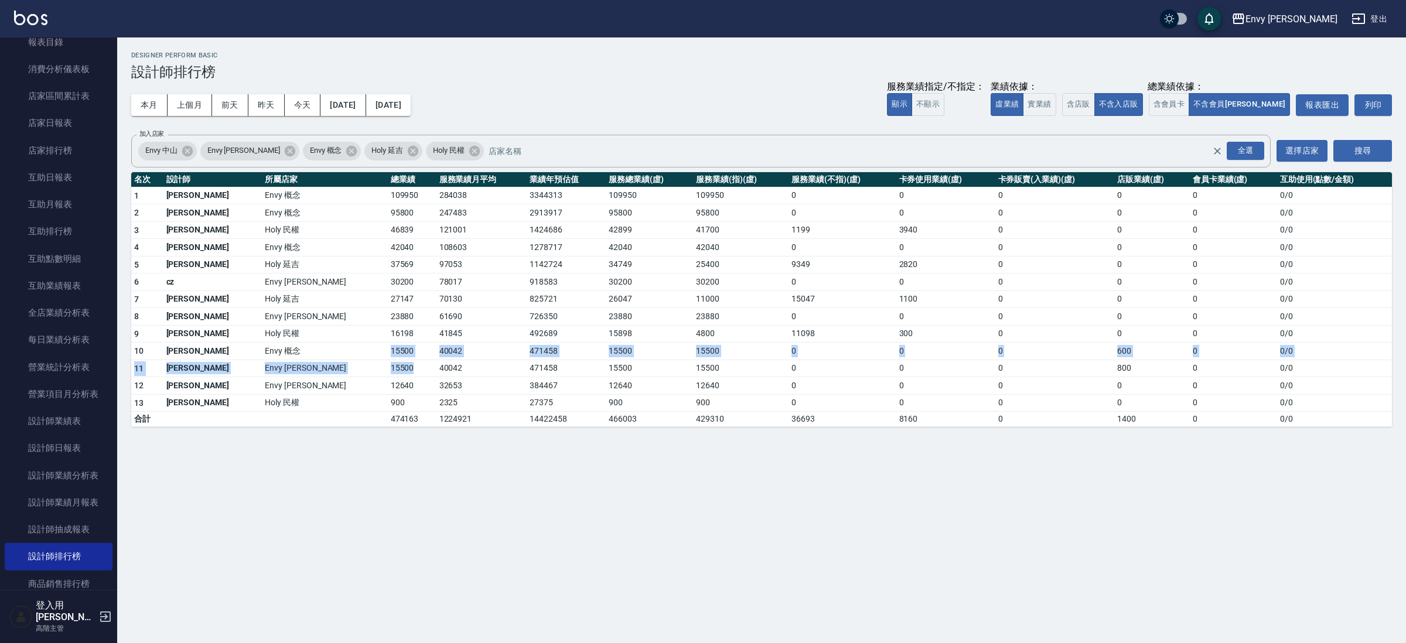
click at [388, 375] on td "15500" at bounding box center [412, 369] width 49 height 18
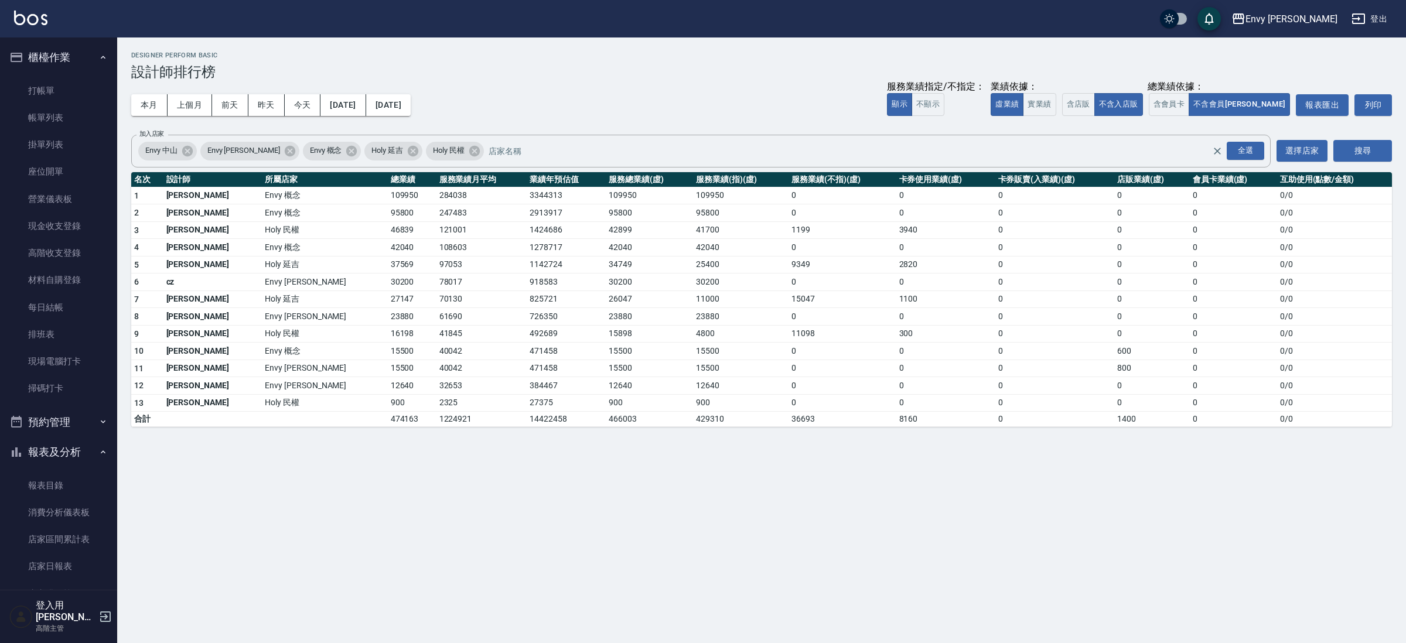
drag, startPoint x: 82, startPoint y: 115, endPoint x: 217, endPoint y: 7, distance: 172.9
click at [81, 115] on link "帳單列表" at bounding box center [59, 117] width 108 height 27
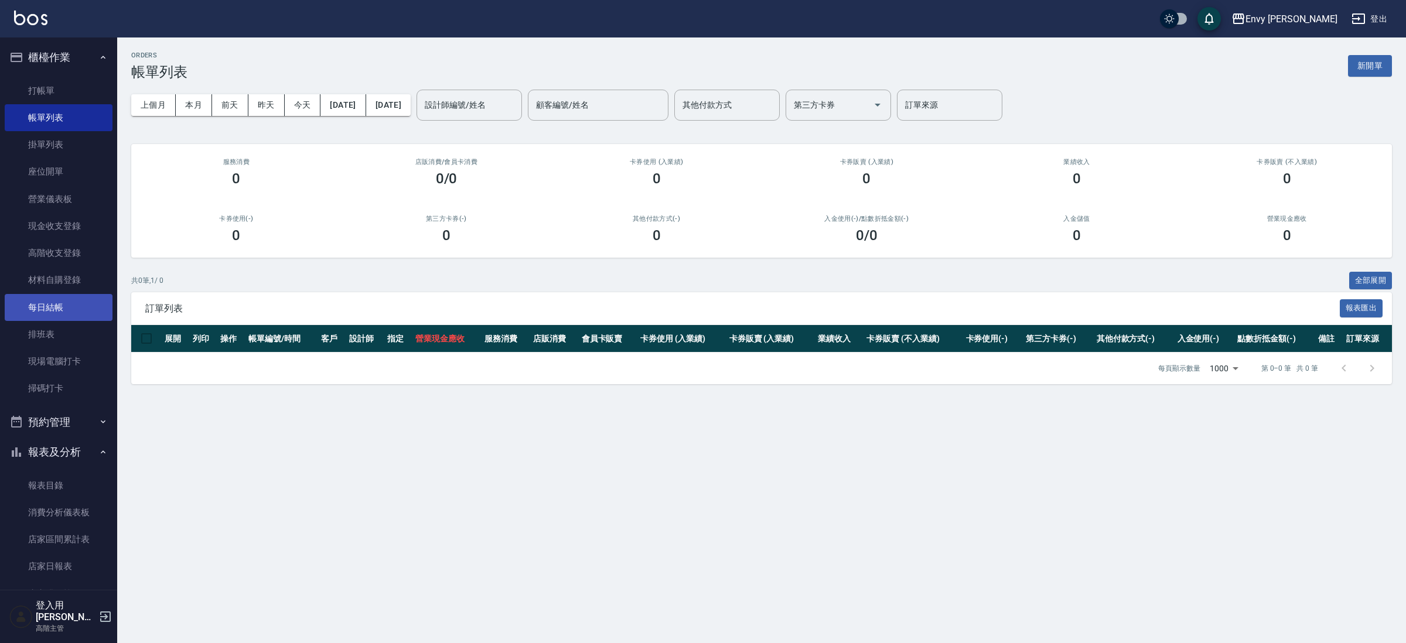
click at [72, 313] on link "每日結帳" at bounding box center [59, 307] width 108 height 27
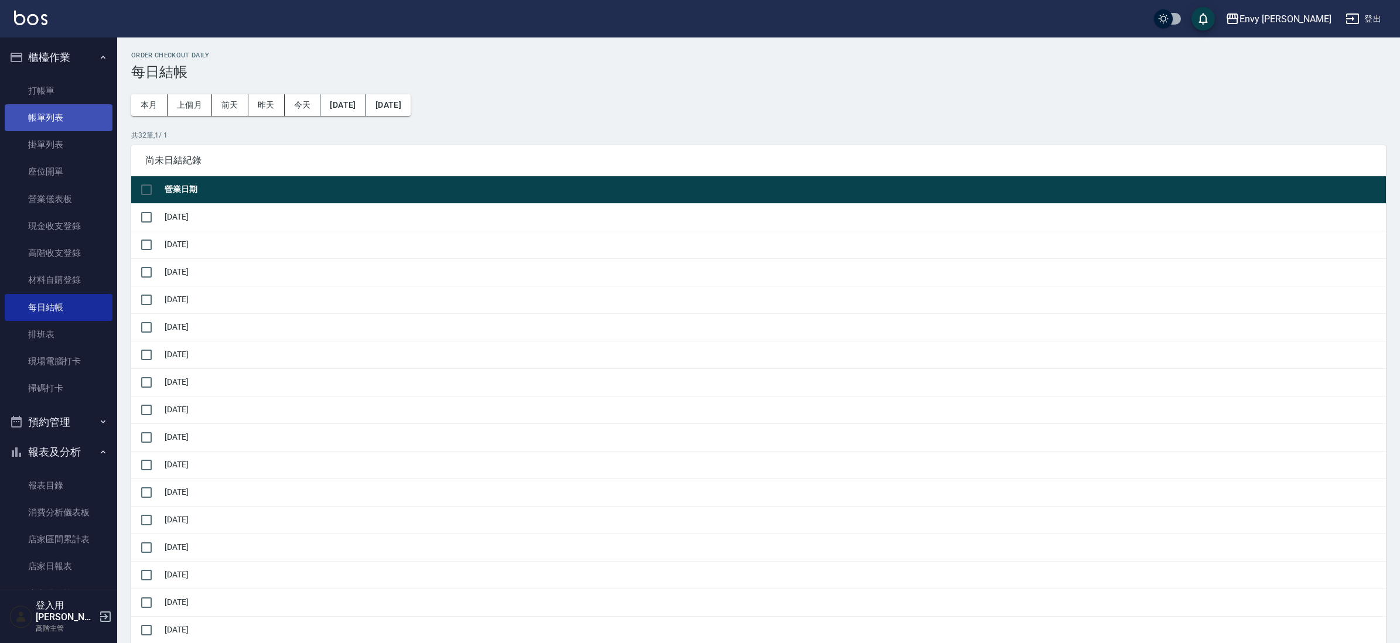
click at [93, 116] on link "帳單列表" at bounding box center [59, 117] width 108 height 27
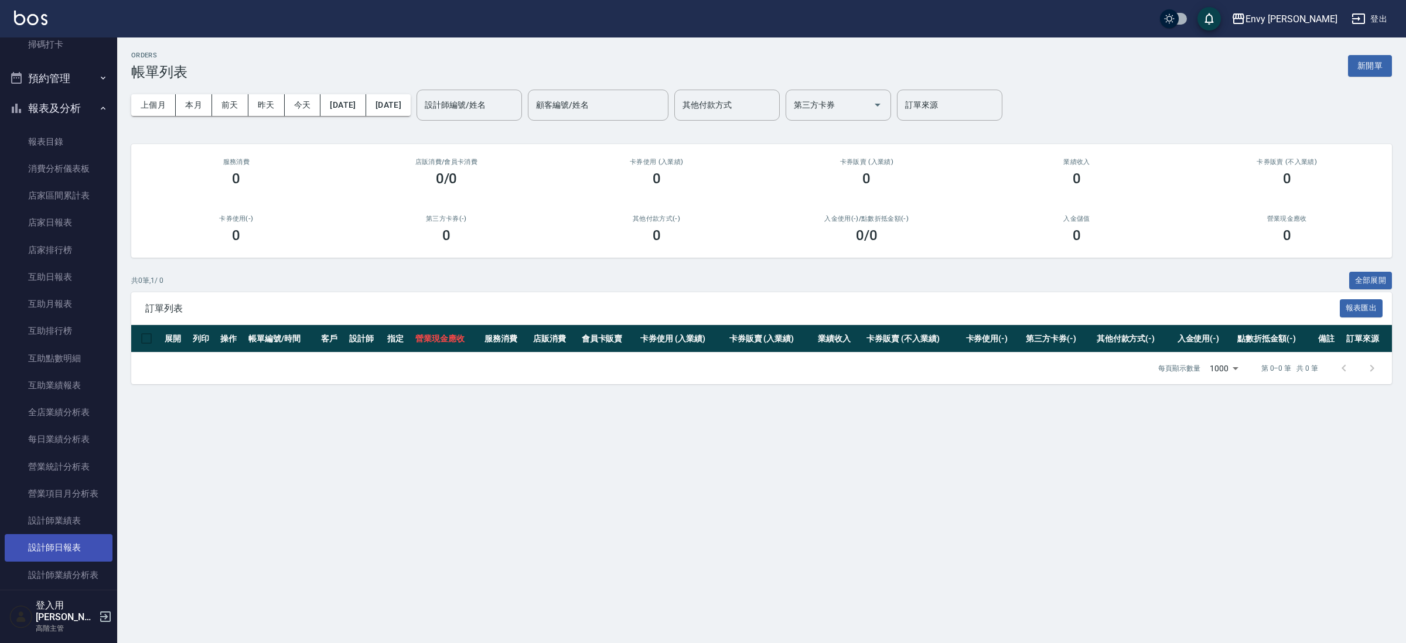
scroll to position [507, 0]
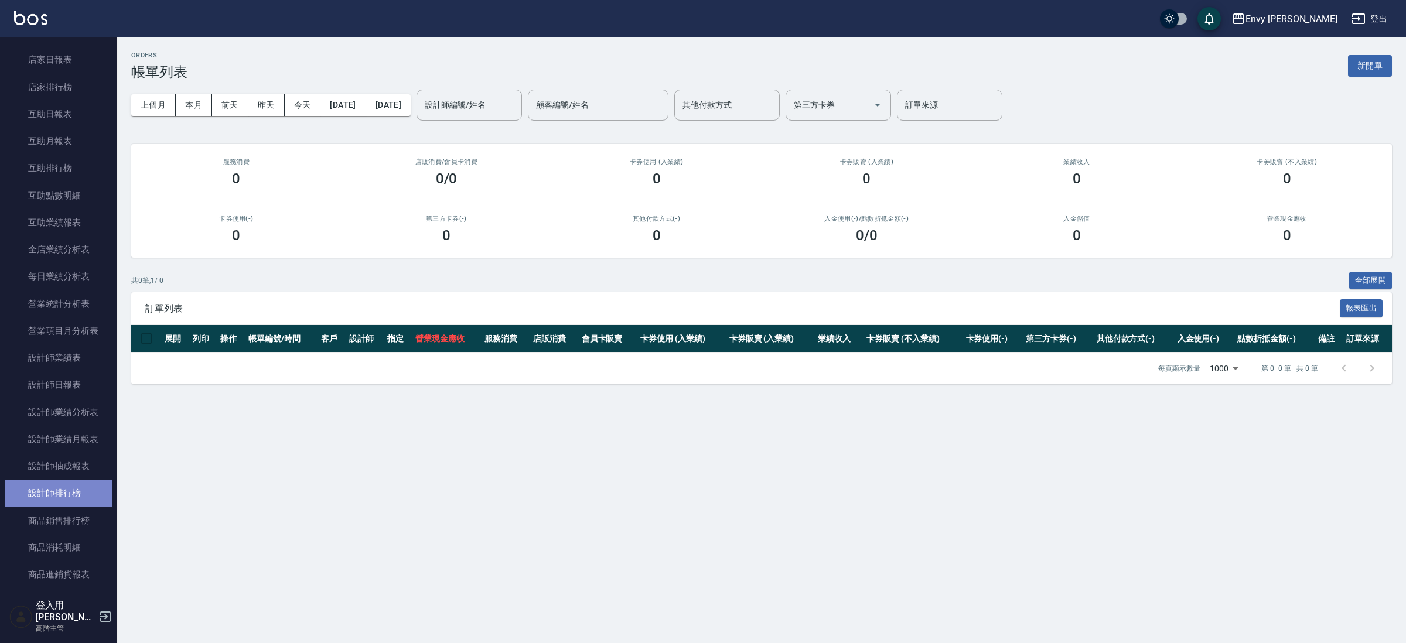
click at [79, 497] on link "設計師排行榜" at bounding box center [59, 493] width 108 height 27
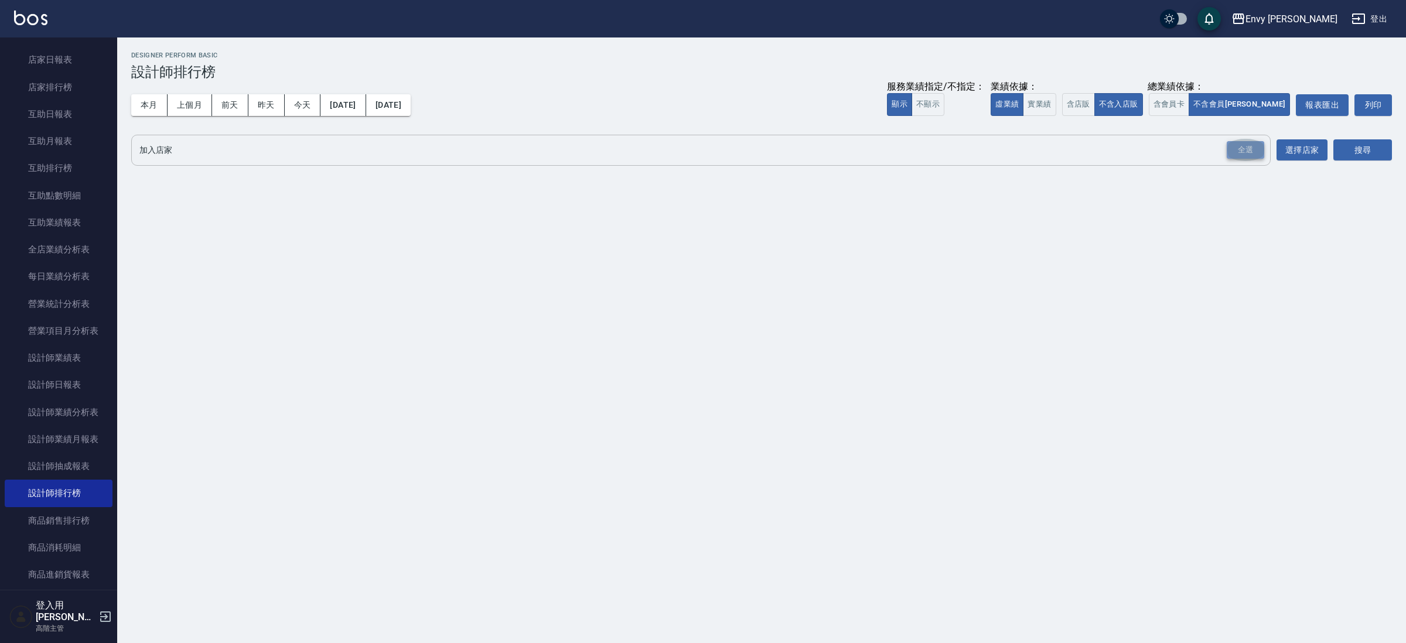
click at [1236, 152] on div "全選" at bounding box center [1245, 150] width 37 height 18
click at [1371, 159] on button "搜尋" at bounding box center [1363, 151] width 59 height 22
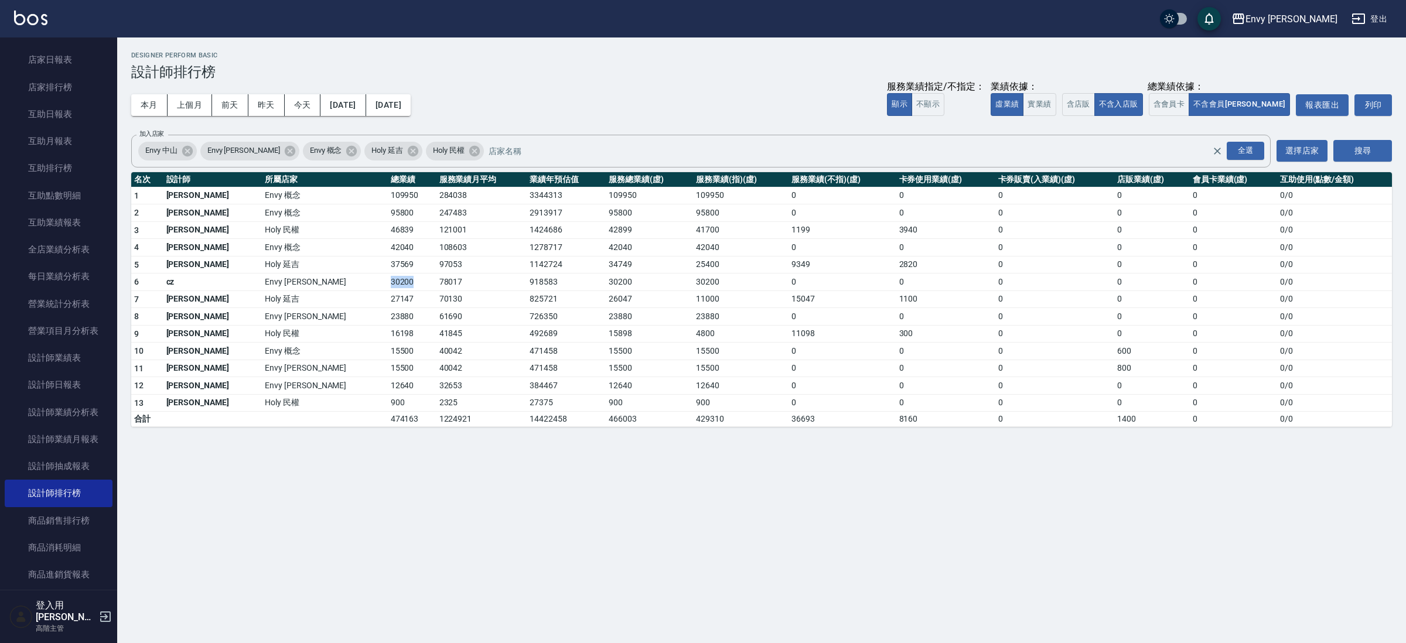
drag, startPoint x: 309, startPoint y: 289, endPoint x: 281, endPoint y: 284, distance: 28.6
click at [388, 284] on td "30200" at bounding box center [412, 283] width 49 height 18
click at [437, 389] on td "32653" at bounding box center [482, 386] width 91 height 18
drag, startPoint x: 316, startPoint y: 288, endPoint x: 287, endPoint y: 301, distance: 31.8
click at [287, 301] on tbody "1 [PERSON_NAME] Envy 概念 109950 284038 3344313 109950 109950 0 0 0 0 0 0 / 0 2 […" at bounding box center [761, 307] width 1261 height 240
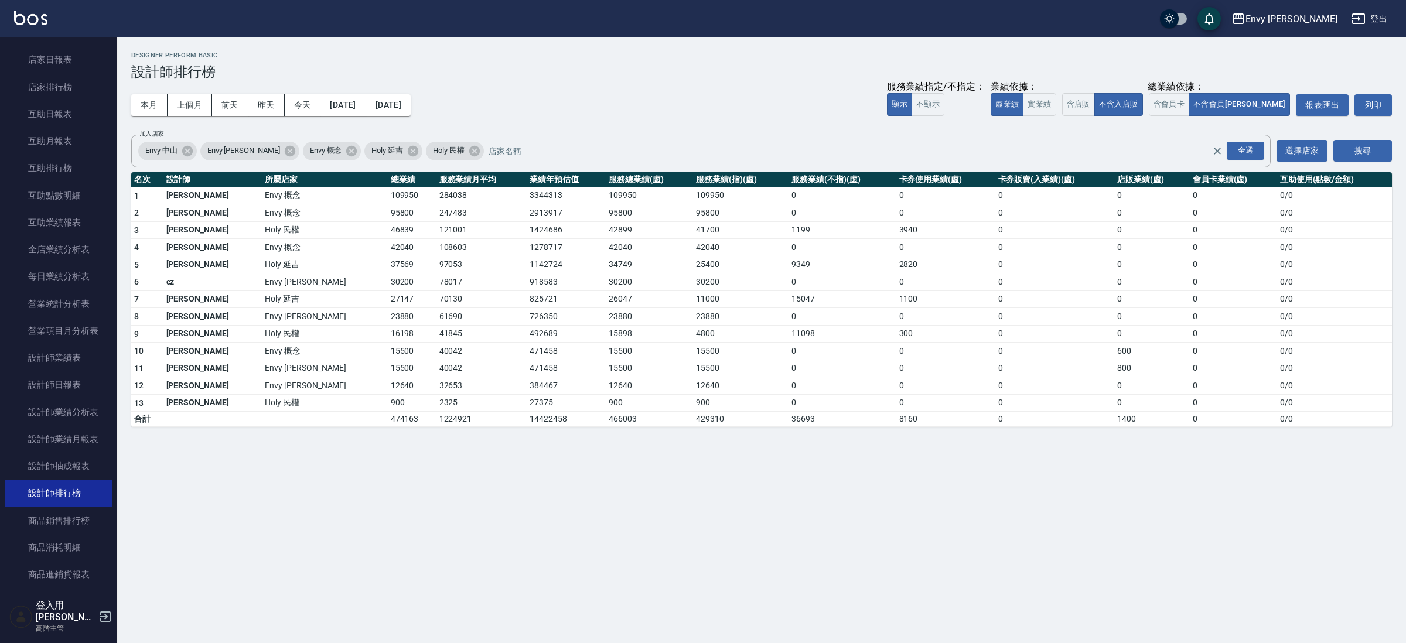
drag, startPoint x: 306, startPoint y: 287, endPoint x: 343, endPoint y: 291, distance: 36.6
click at [336, 294] on tbody "1 [PERSON_NAME] Envy 概念 109950 284038 3344313 109950 109950 0 0 0 0 0 0 / 0 2 […" at bounding box center [761, 307] width 1261 height 240
drag, startPoint x: 311, startPoint y: 284, endPoint x: 266, endPoint y: 278, distance: 44.9
click at [266, 278] on tr "6 cz Envy [PERSON_NAME]30200 78017 918583 30200 30200 0 0 0 0 0 0 / 0" at bounding box center [761, 283] width 1261 height 18
click at [388, 359] on td "15500" at bounding box center [412, 352] width 49 height 18
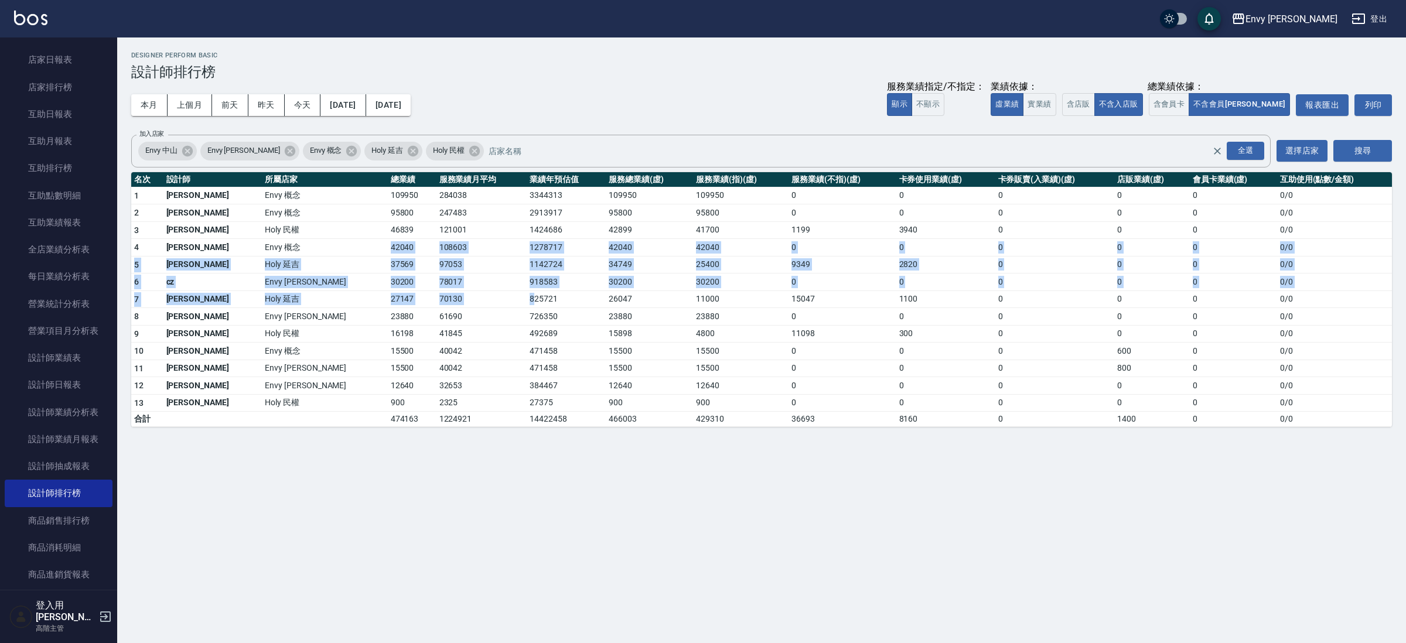
drag, startPoint x: 285, startPoint y: 253, endPoint x: 446, endPoint y: 305, distance: 168.6
click at [439, 304] on tbody "1 [PERSON_NAME] Envy 概念 109950 284038 3344313 109950 109950 0 0 0 0 0 0 / 0 2 […" at bounding box center [761, 307] width 1261 height 240
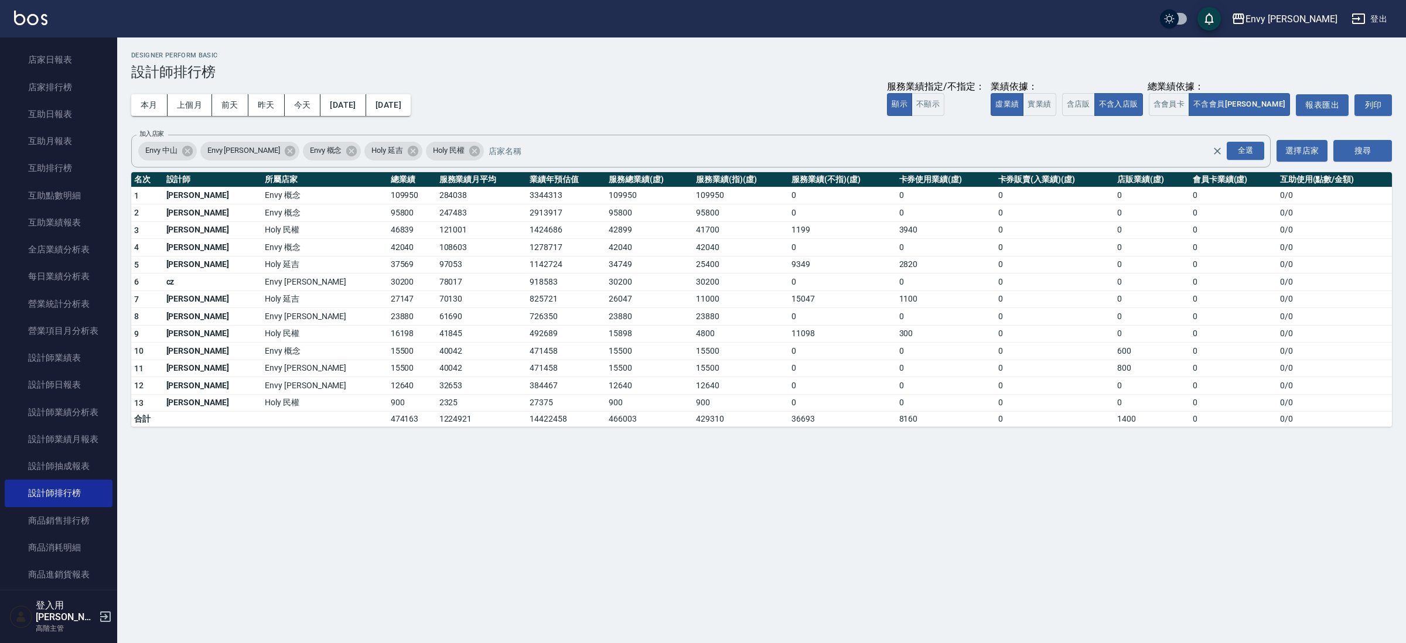
drag, startPoint x: 650, startPoint y: 332, endPoint x: 759, endPoint y: 317, distance: 110.0
click at [672, 358] on tbody "1 [PERSON_NAME] Envy 概念 109950 284038 3344313 109950 109950 0 0 0 0 0 0 / 0 2 […" at bounding box center [761, 307] width 1261 height 240
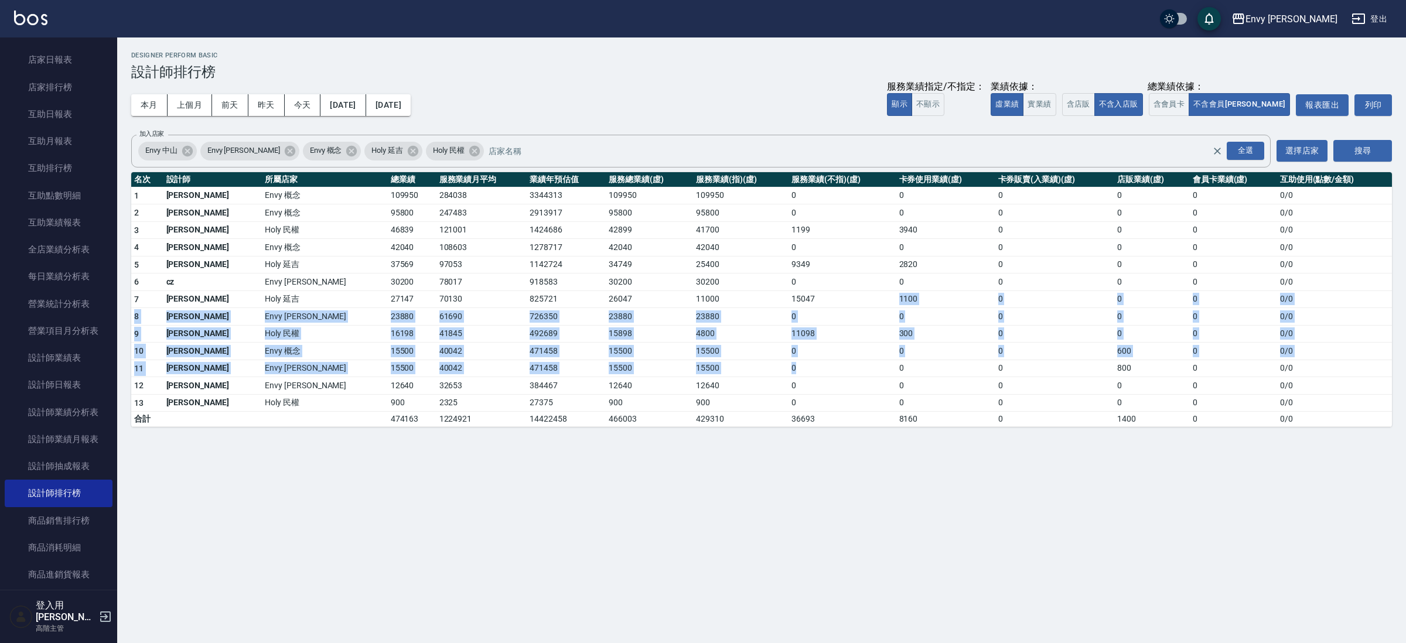
drag, startPoint x: 806, startPoint y: 356, endPoint x: 835, endPoint y: 376, distance: 34.9
click at [823, 377] on tbody "1 [PERSON_NAME] Envy 概念 109950 284038 3344313 109950 109950 0 0 0 0 0 0 / 0 2 […" at bounding box center [761, 307] width 1261 height 240
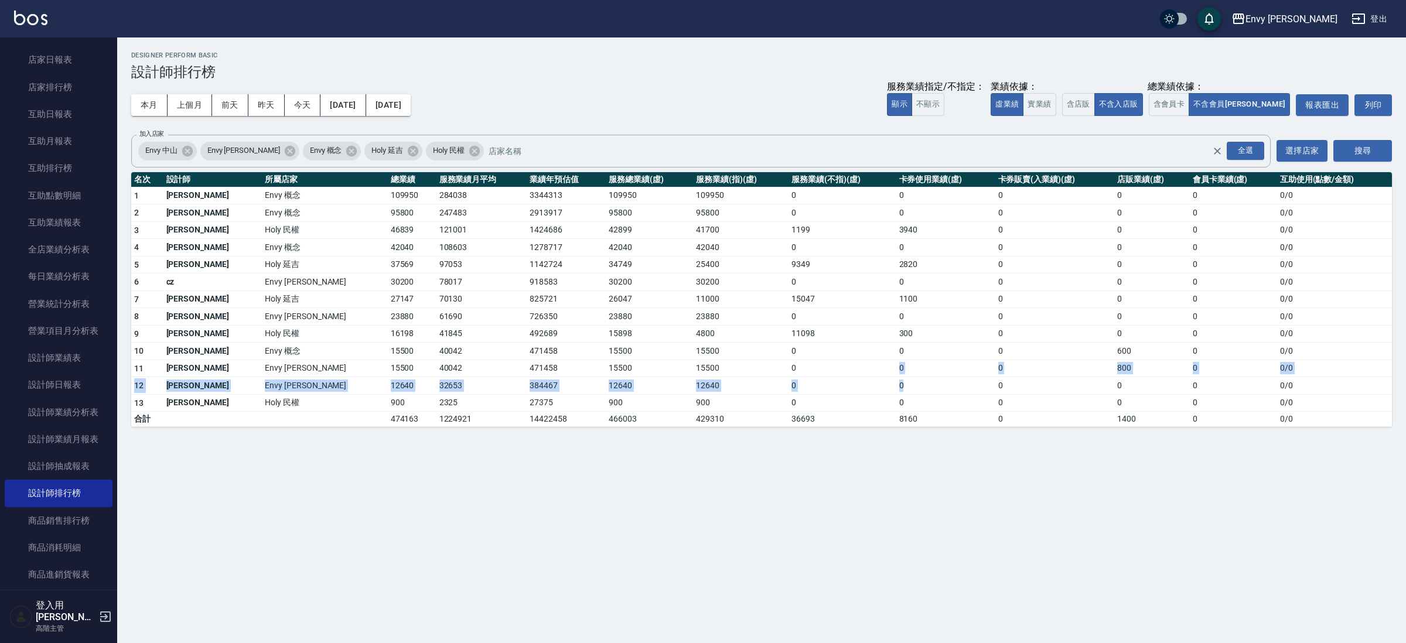
click at [890, 441] on div "Envy [PERSON_NAME][DATE] - [DATE] 設計師排行榜 列印時間： [DATE][PHONE_NUMBER]:15 Designer…" at bounding box center [761, 239] width 1289 height 404
drag, startPoint x: 931, startPoint y: 398, endPoint x: 933, endPoint y: 381, distance: 17.1
click at [931, 399] on tbody "1 [PERSON_NAME] Envy 概念 109950 284038 3344313 109950 109950 0 0 0 0 0 0 / 0 2 […" at bounding box center [761, 307] width 1261 height 240
drag, startPoint x: 936, startPoint y: 431, endPoint x: 936, endPoint y: 453, distance: 22.3
click at [936, 453] on div "Envy [PERSON_NAME][DATE] - [DATE] 設計師排行榜 列印時間： [DATE][PHONE_NUMBER]:15 Designer…" at bounding box center [703, 321] width 1406 height 643
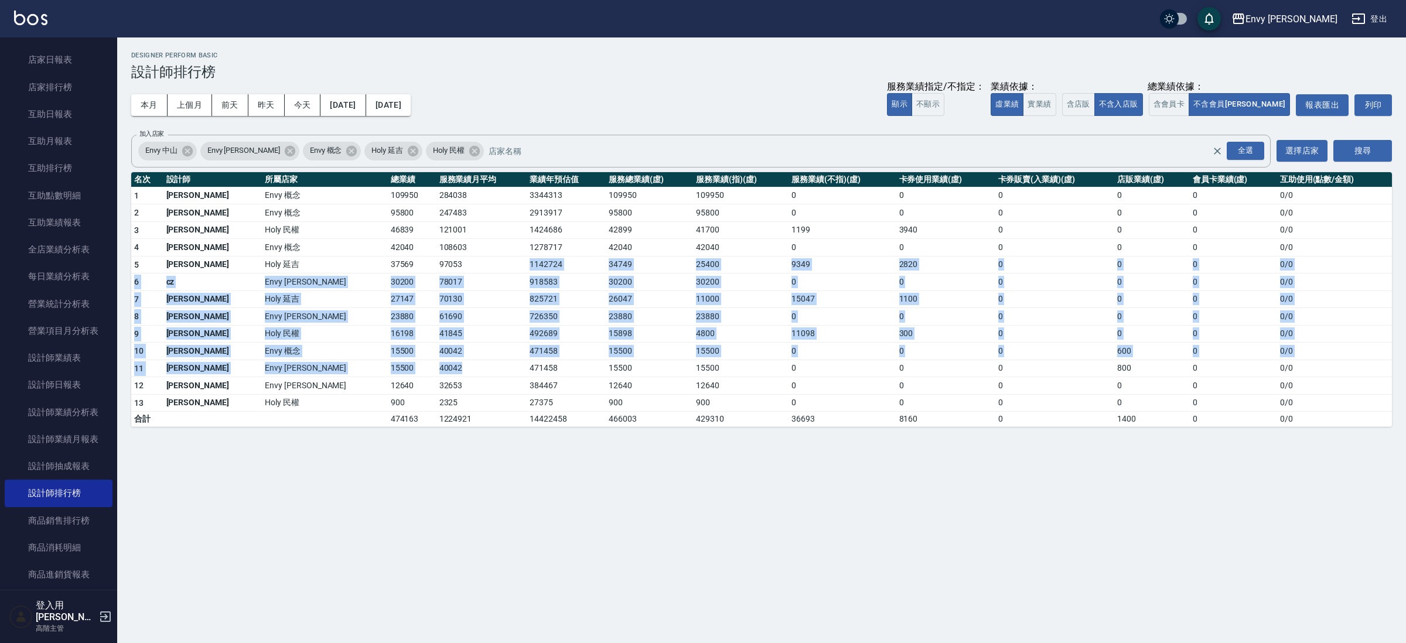
drag, startPoint x: 411, startPoint y: 265, endPoint x: 438, endPoint y: 362, distance: 100.9
click at [433, 366] on tbody "1 [PERSON_NAME] Envy 概念 109950 284038 3344313 109950 109950 0 0 0 0 0 0 / 0 2 […" at bounding box center [761, 307] width 1261 height 240
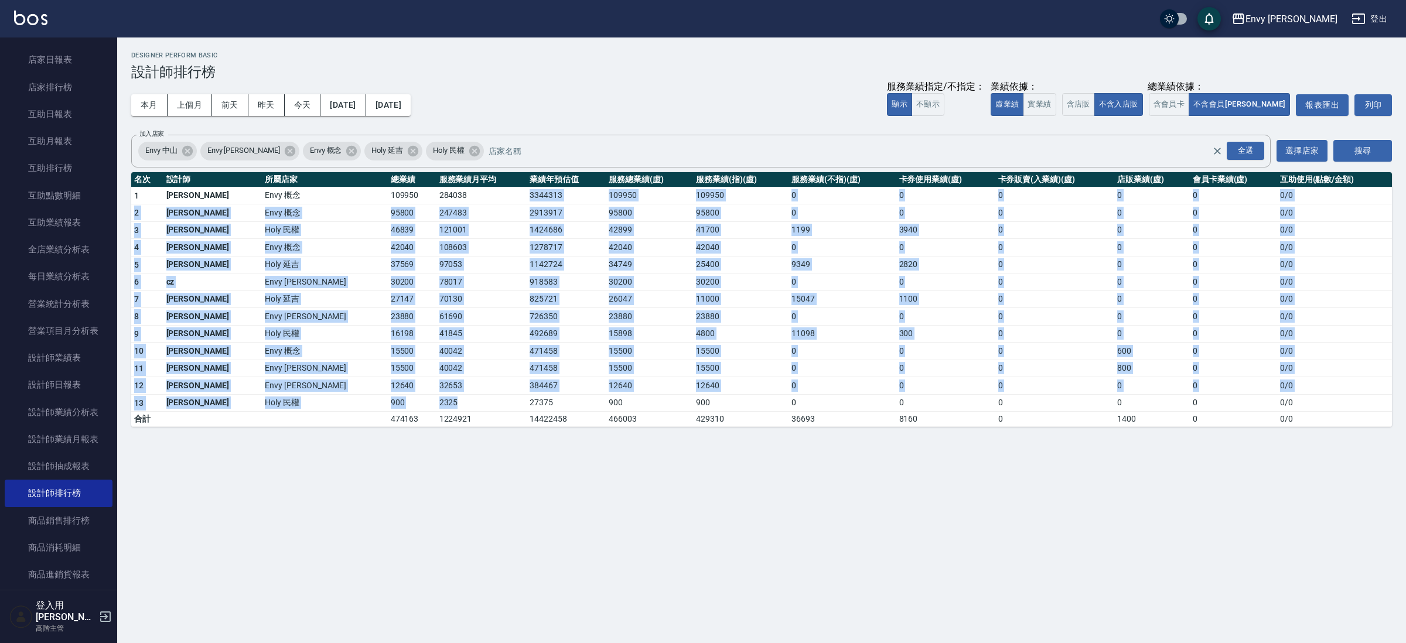
drag, startPoint x: 405, startPoint y: 197, endPoint x: 370, endPoint y: 404, distance: 209.1
click at [370, 404] on tbody "1 [PERSON_NAME] Envy 概念 109950 284038 3344313 109950 109950 0 0 0 0 0 0 / 0 2 […" at bounding box center [761, 307] width 1261 height 240
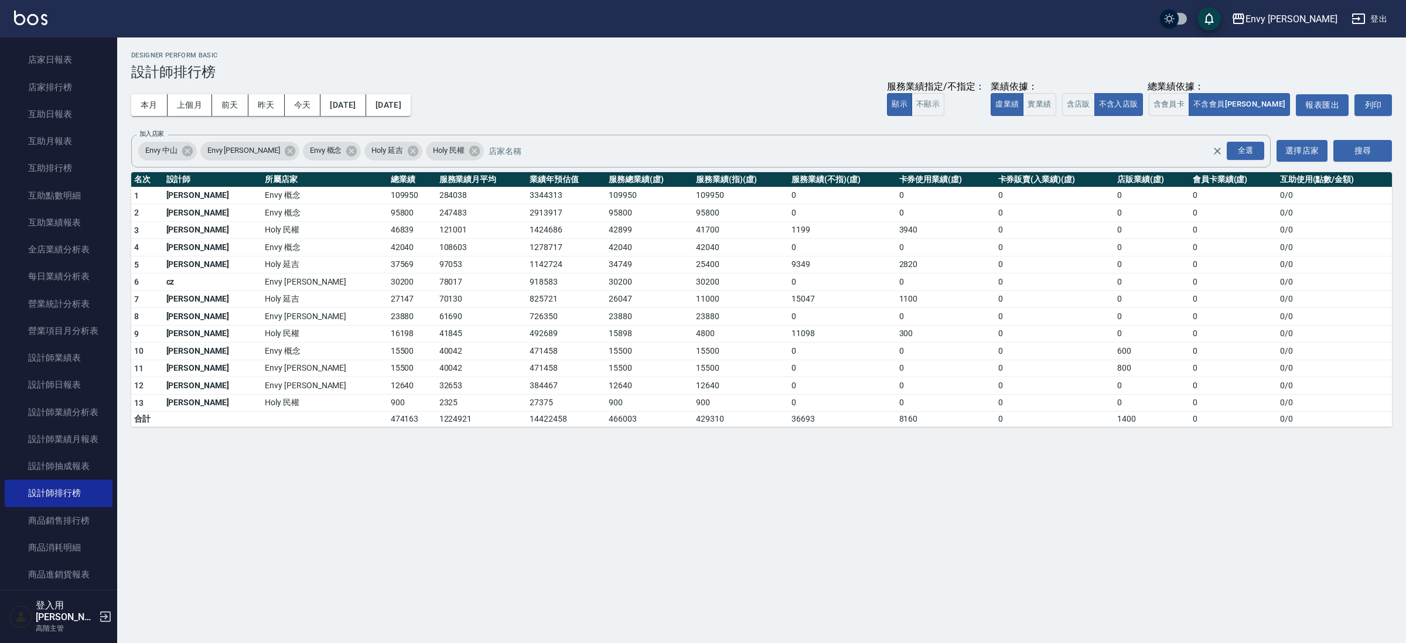
click at [387, 448] on div "Envy [PERSON_NAME][DATE] - [DATE] 設計師排行榜 列印時間： [DATE][PHONE_NUMBER]:15 Designer…" at bounding box center [703, 321] width 1406 height 643
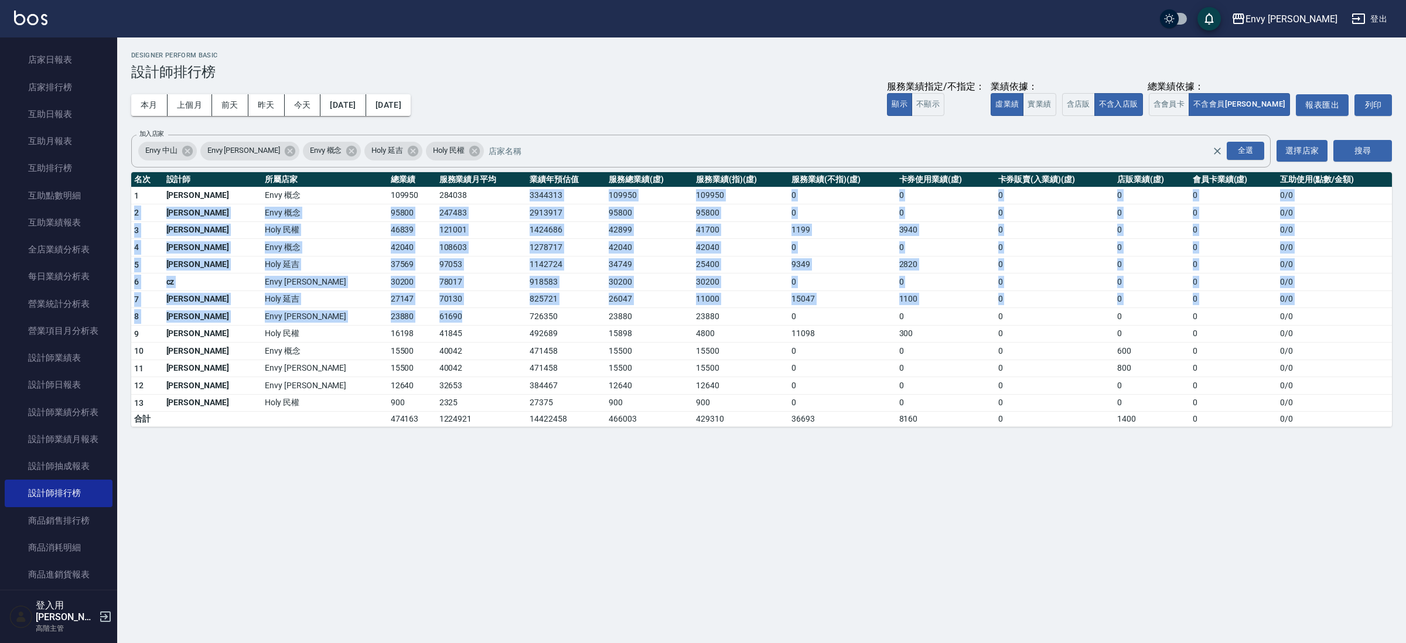
drag, startPoint x: 387, startPoint y: 191, endPoint x: 380, endPoint y: 326, distance: 135.5
click at [380, 326] on tbody "1 [PERSON_NAME] Envy 概念 109950 284038 3344313 109950 109950 0 0 0 0 0 0 / 0 2 […" at bounding box center [761, 307] width 1261 height 240
click at [202, 105] on button "上個月" at bounding box center [190, 105] width 45 height 22
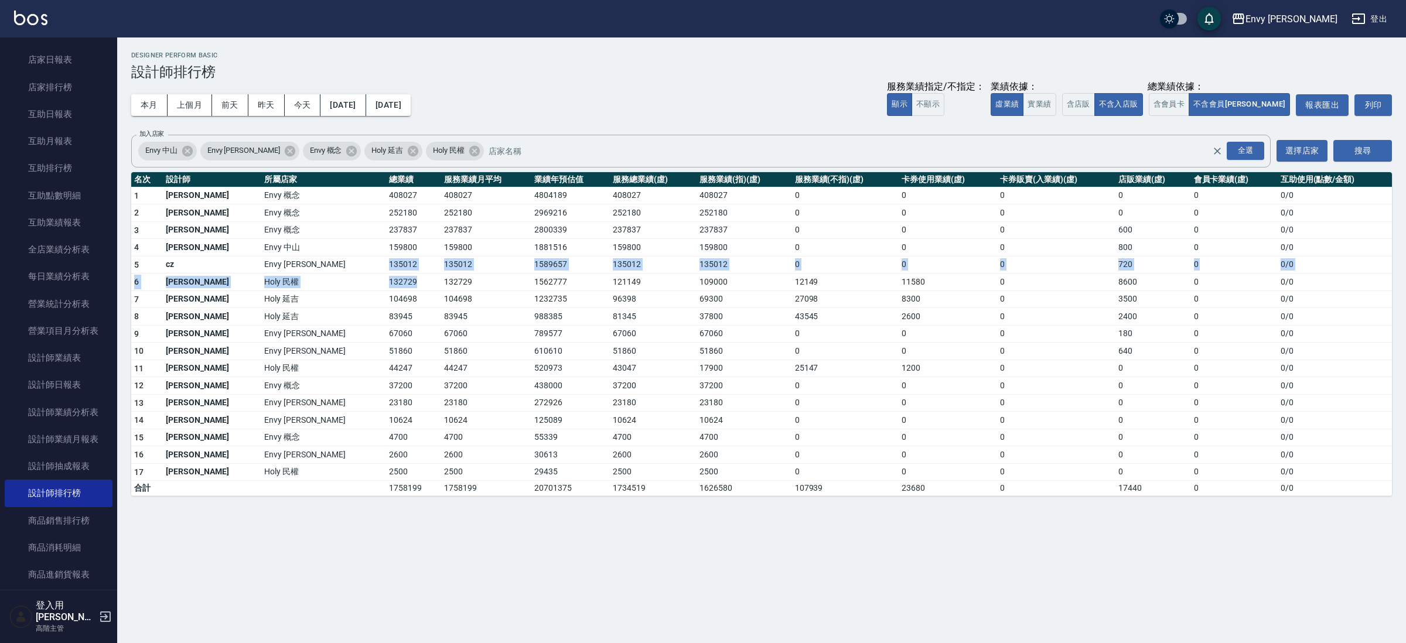
drag, startPoint x: 282, startPoint y: 265, endPoint x: 321, endPoint y: 285, distance: 43.2
click at [321, 285] on tbody "1 王文嘉 Envy 概念 408027 408027 4804189 408027 408027 0 0 0 0 0 0 / 0 2 [PERSON_NAM…" at bounding box center [761, 341] width 1261 height 309
click at [473, 575] on div "Envy [PERSON_NAME][DATE] - [DATE] 設計師排行榜 列印時間： [DATE][PHONE_NUMBER]:18 Designer…" at bounding box center [703, 321] width 1406 height 643
click at [140, 105] on button "本月" at bounding box center [149, 105] width 36 height 22
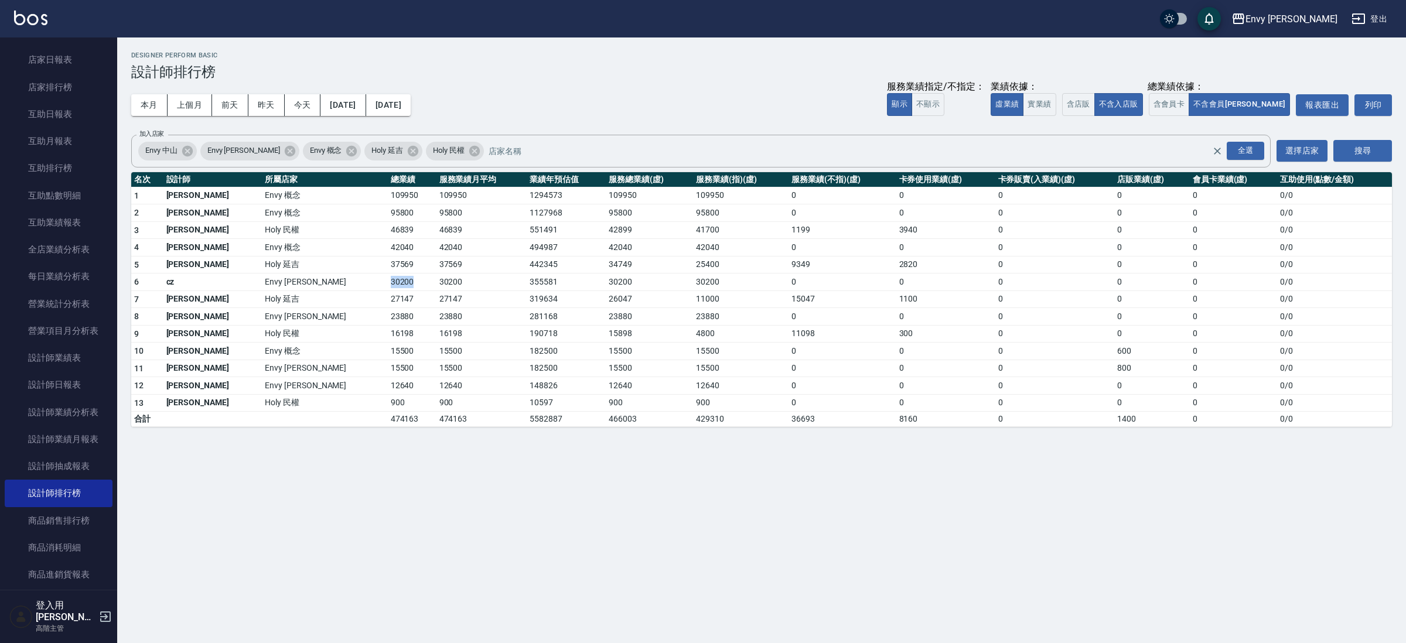
drag, startPoint x: 283, startPoint y: 285, endPoint x: 324, endPoint y: 288, distance: 41.2
click at [388, 288] on td "30200" at bounding box center [412, 283] width 49 height 18
drag, startPoint x: 310, startPoint y: 281, endPoint x: 261, endPoint y: 292, distance: 50.5
click at [256, 285] on tr "6 cz Envy [PERSON_NAME]30200 30200 355581 30200 30200 0 0 0 0 0 0 / 0" at bounding box center [761, 283] width 1261 height 18
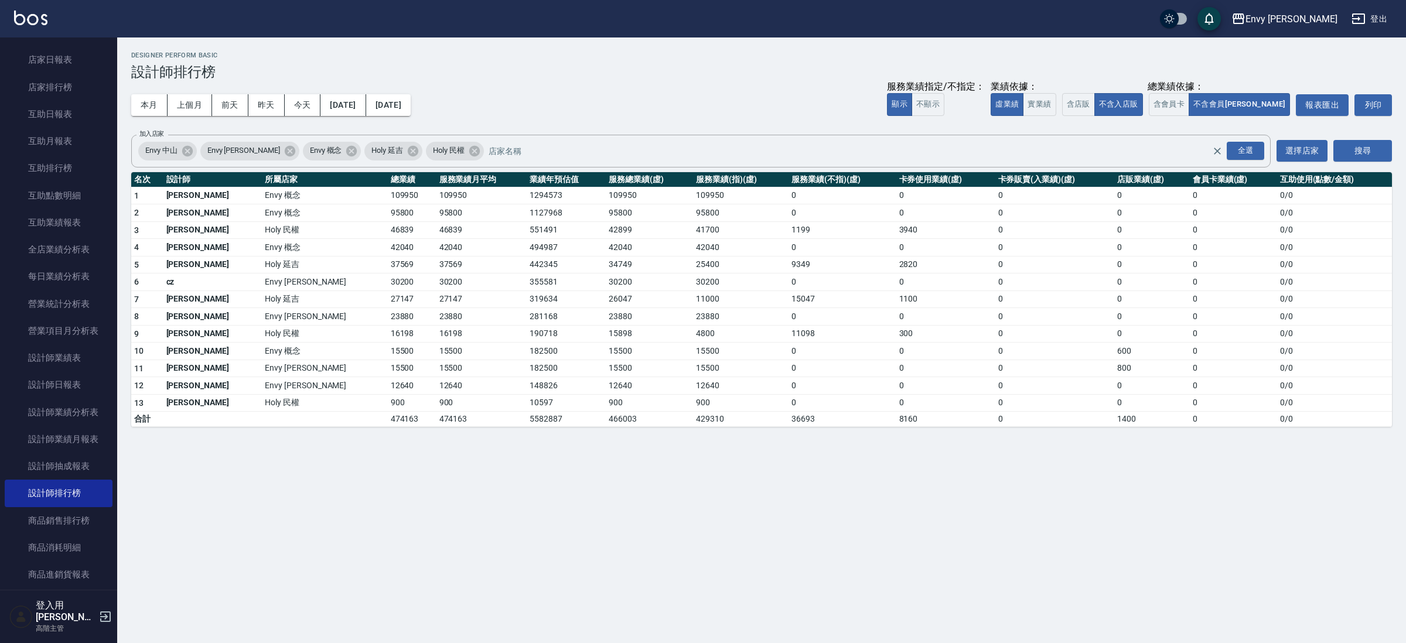
click at [310, 477] on div "Envy [PERSON_NAME][DATE] - [DATE] 設計師排行榜 列印時間： [DATE][PHONE_NUMBER]:19 Designer…" at bounding box center [703, 321] width 1406 height 643
drag, startPoint x: 277, startPoint y: 287, endPoint x: 302, endPoint y: 292, distance: 25.2
click at [302, 292] on tbody "1 王文嘉 Envy 概念 109950 109950 1294573 109950 109950 0 0 0 0 0 0 / 0 2 [PERSON_NAM…" at bounding box center [761, 307] width 1261 height 240
click at [388, 289] on td "30200" at bounding box center [412, 283] width 49 height 18
drag, startPoint x: 317, startPoint y: 282, endPoint x: 287, endPoint y: 278, distance: 30.7
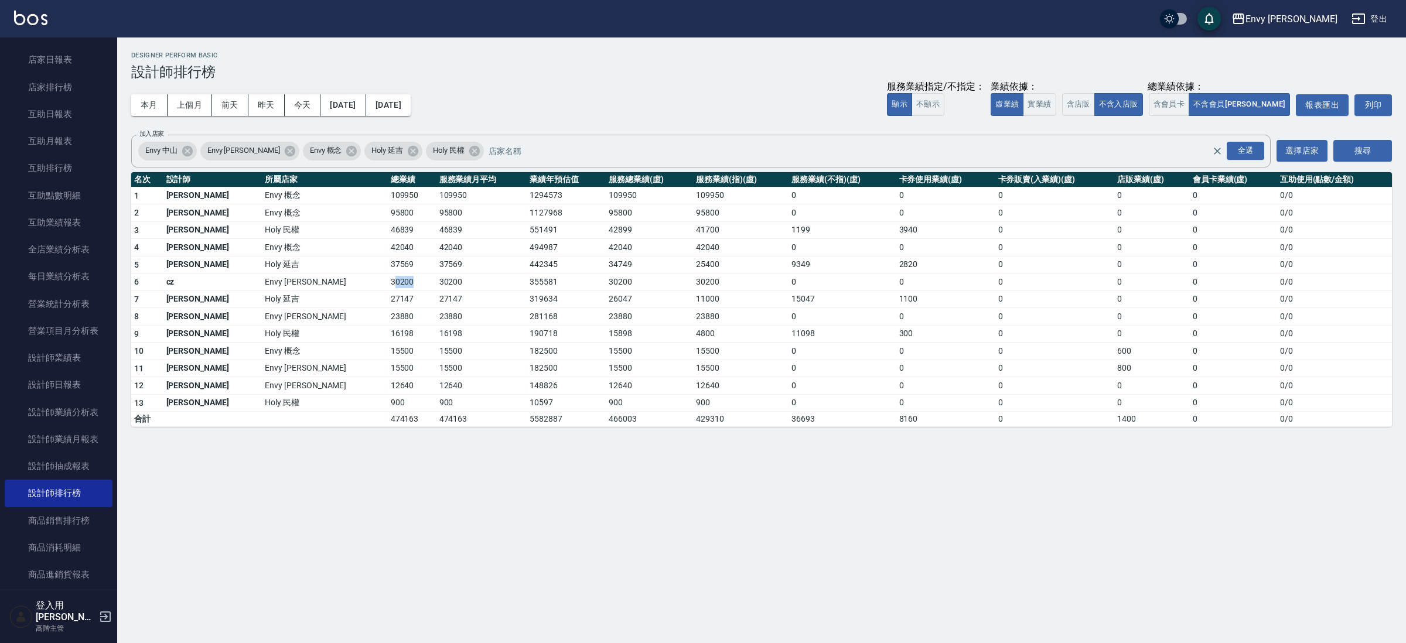
click at [388, 278] on td "30200" at bounding box center [412, 283] width 49 height 18
drag, startPoint x: 286, startPoint y: 277, endPoint x: 280, endPoint y: 276, distance: 6.0
click at [388, 276] on td "30200" at bounding box center [412, 283] width 49 height 18
drag, startPoint x: 363, startPoint y: 574, endPoint x: 330, endPoint y: 527, distance: 57.2
click at [355, 560] on div "Envy [PERSON_NAME][DATE] - [DATE] 設計師排行榜 列印時間： [DATE][PHONE_NUMBER]:19 Designer…" at bounding box center [703, 321] width 1406 height 643
